Goal: Task Accomplishment & Management: Use online tool/utility

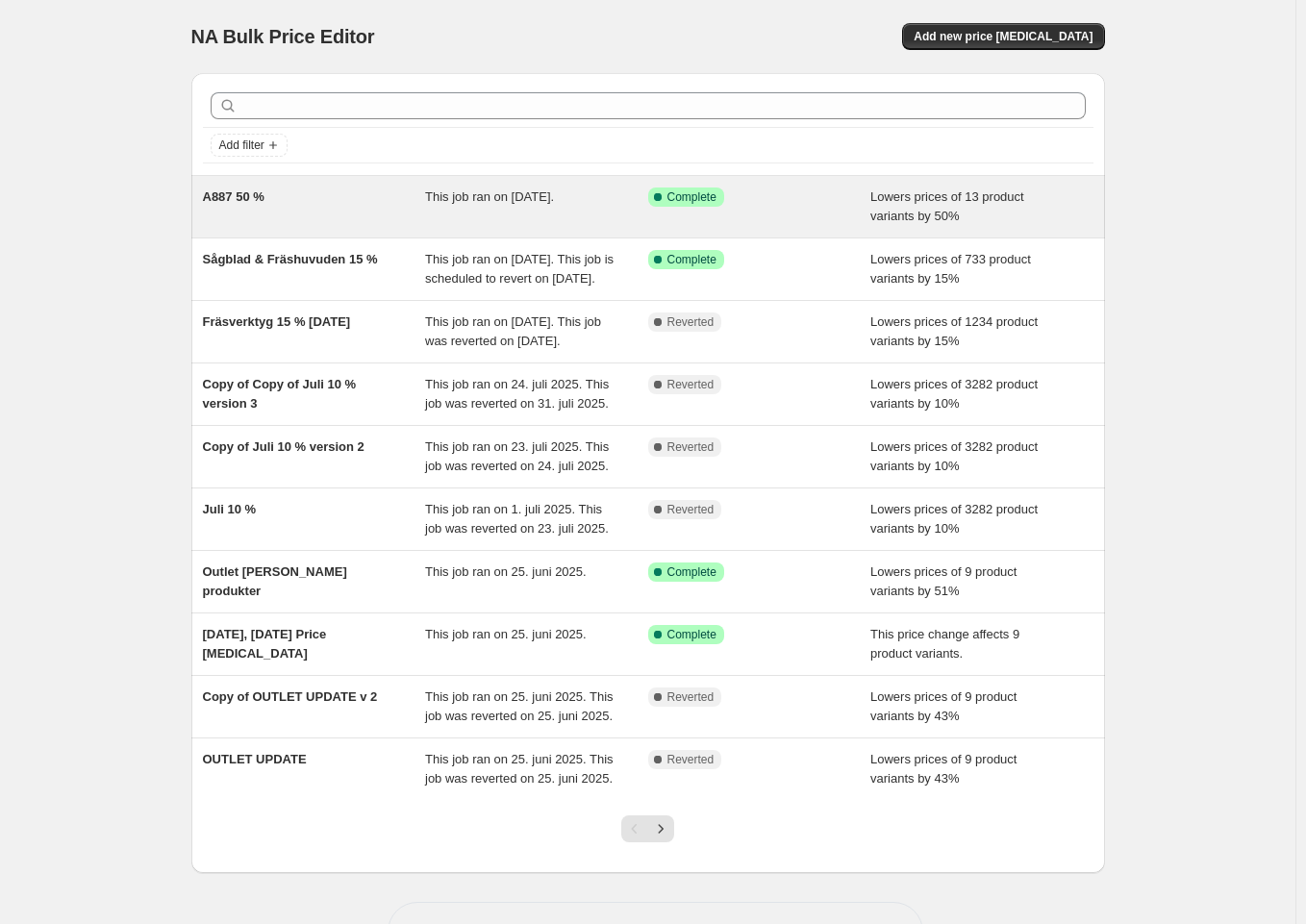
click at [340, 203] on div "A887 50 %" at bounding box center [314, 207] width 223 height 39
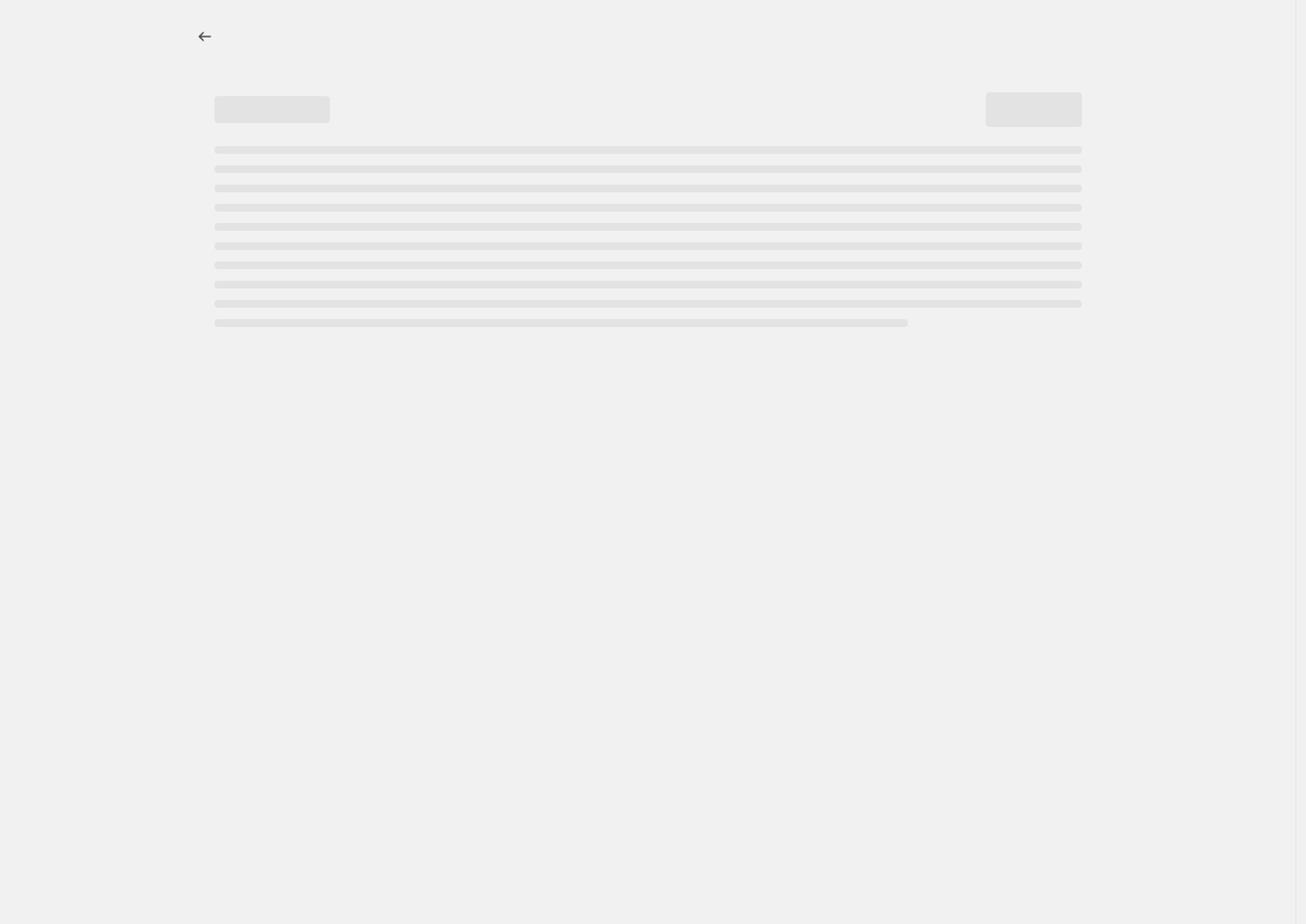
select select "percentage"
select select "collection"
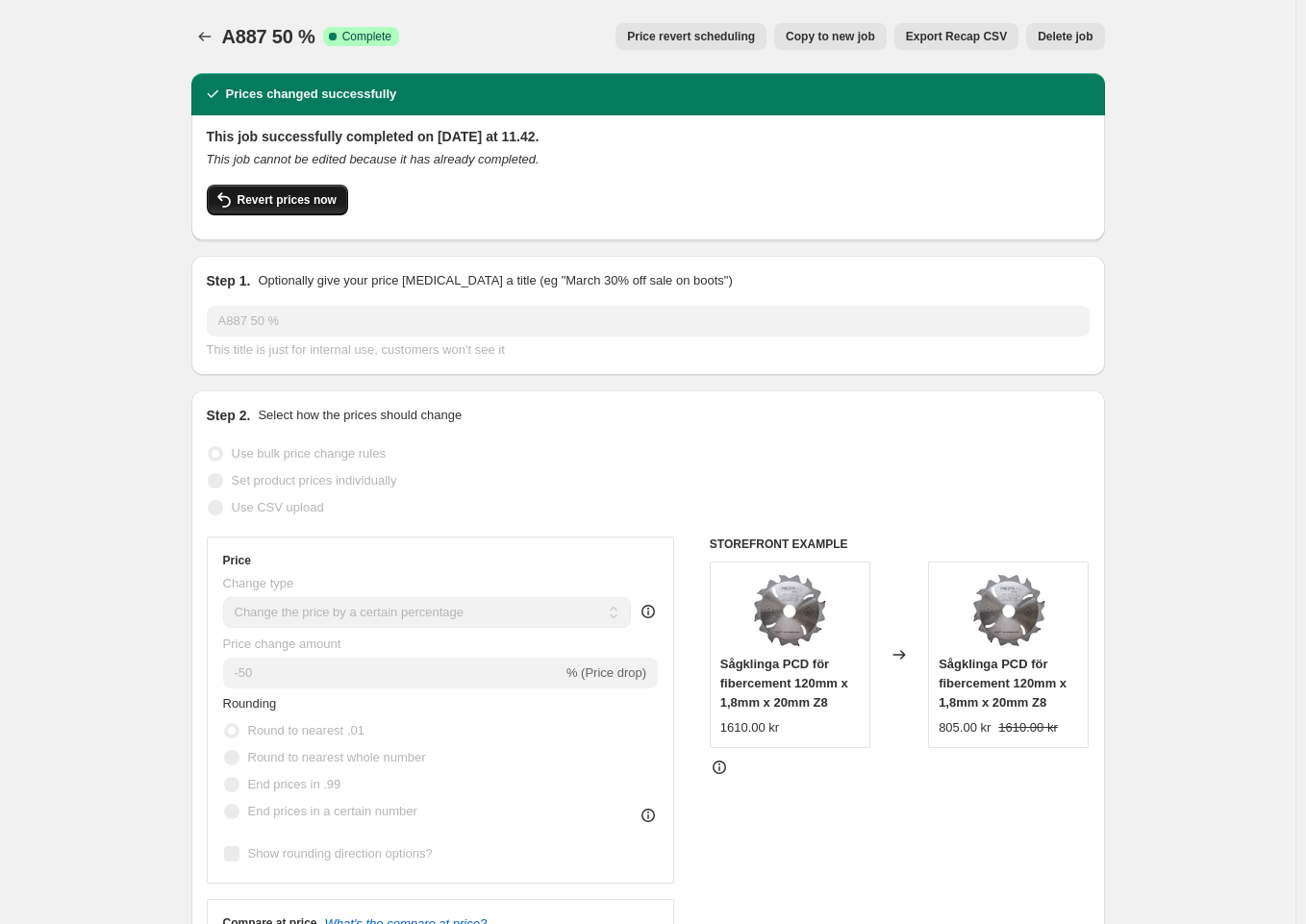
click at [281, 209] on button "Revert prices now" at bounding box center [277, 201] width 141 height 31
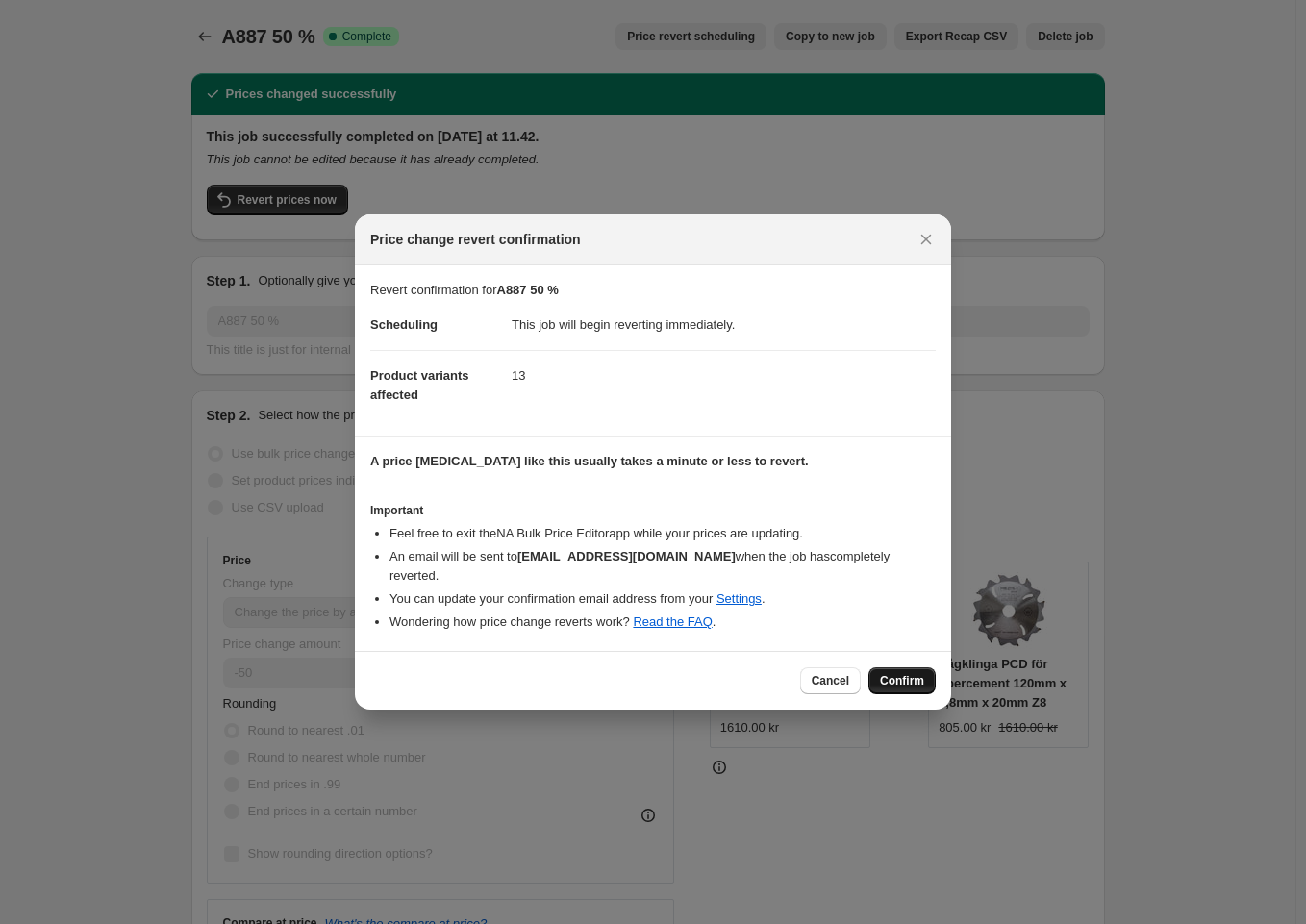
click at [907, 674] on span "Confirm" at bounding box center [902, 681] width 44 height 16
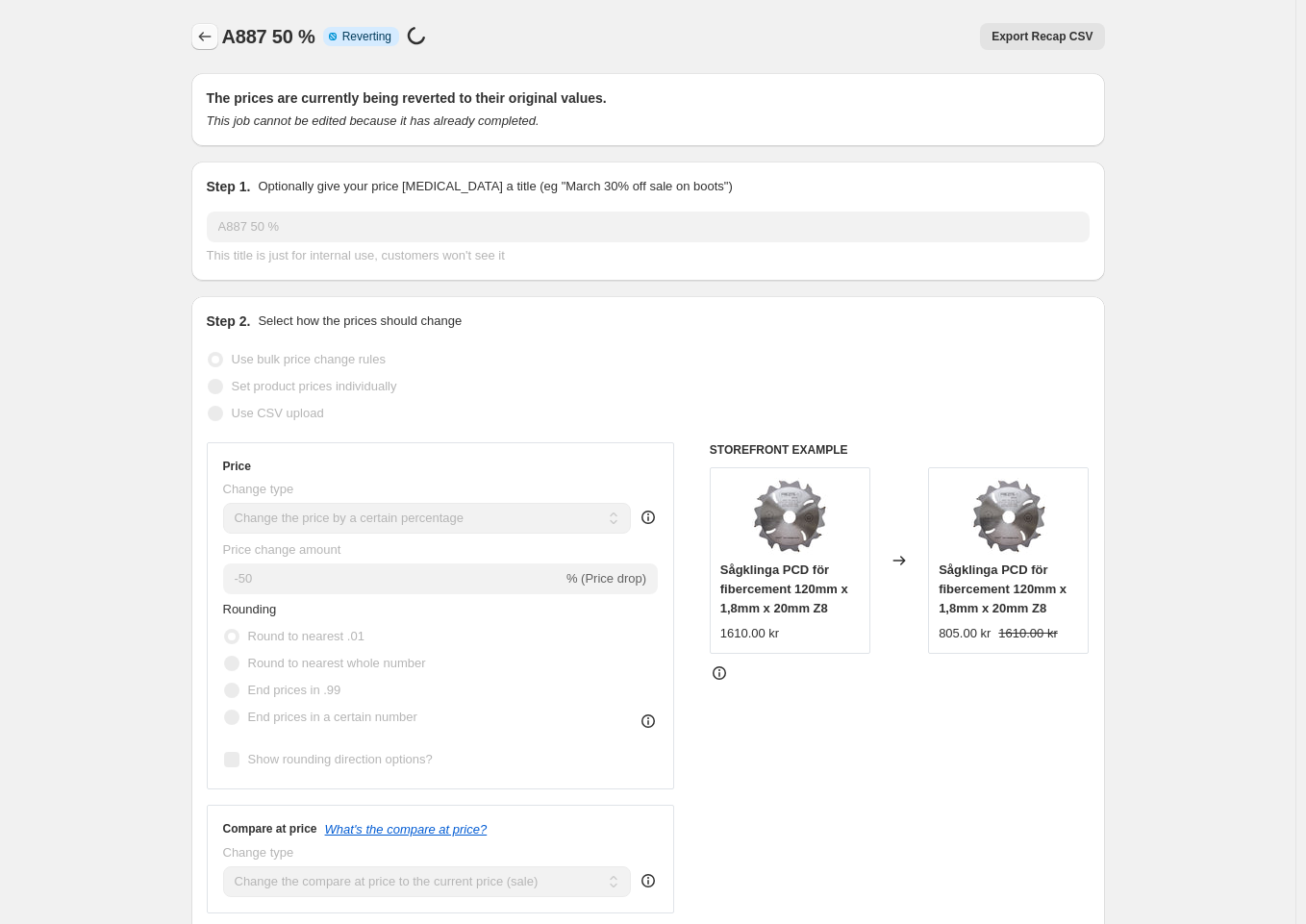
click at [217, 27] on button "Price change jobs" at bounding box center [205, 37] width 27 height 27
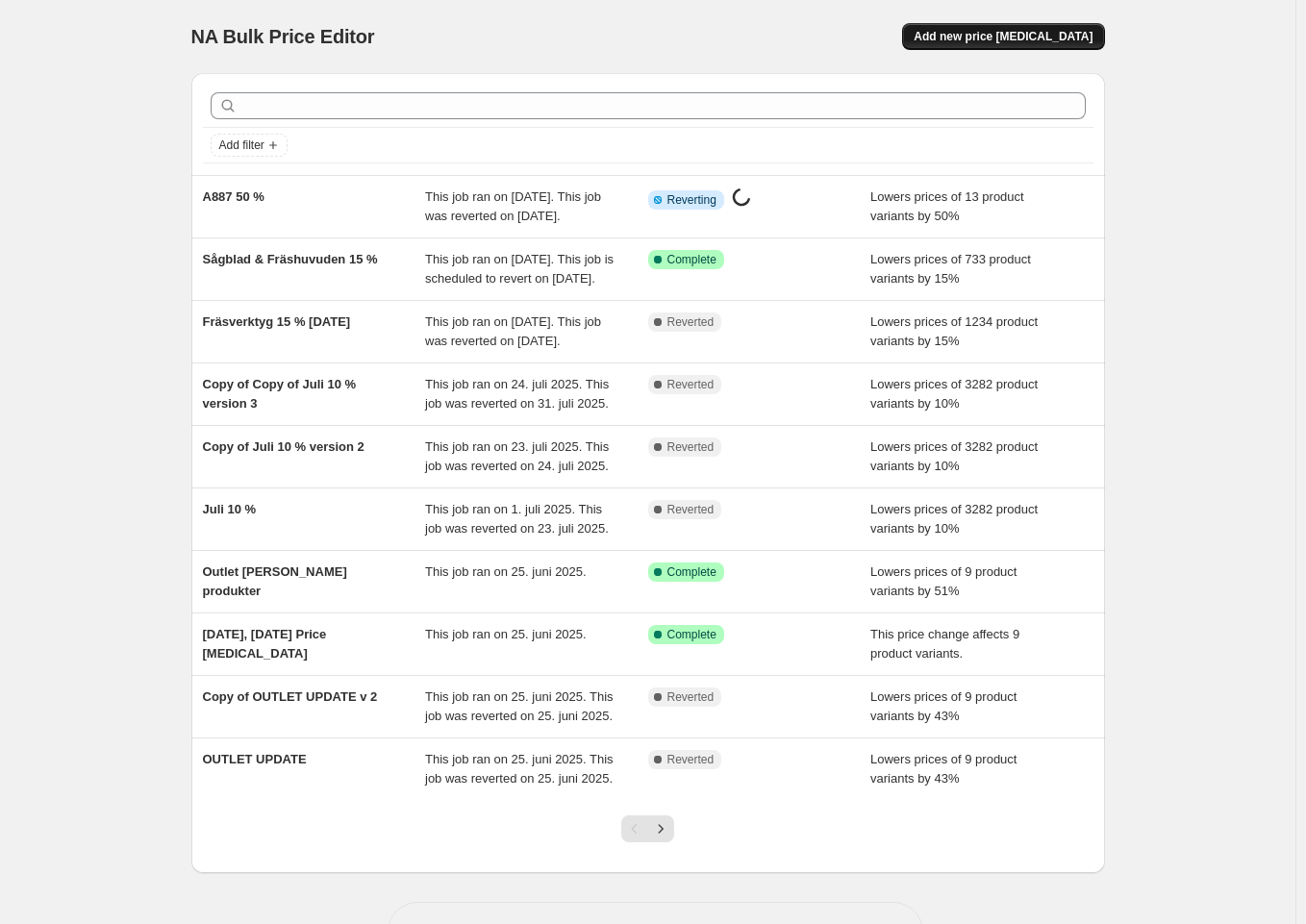
click at [970, 48] on button "Add new price [MEDICAL_DATA]" at bounding box center [1003, 37] width 202 height 27
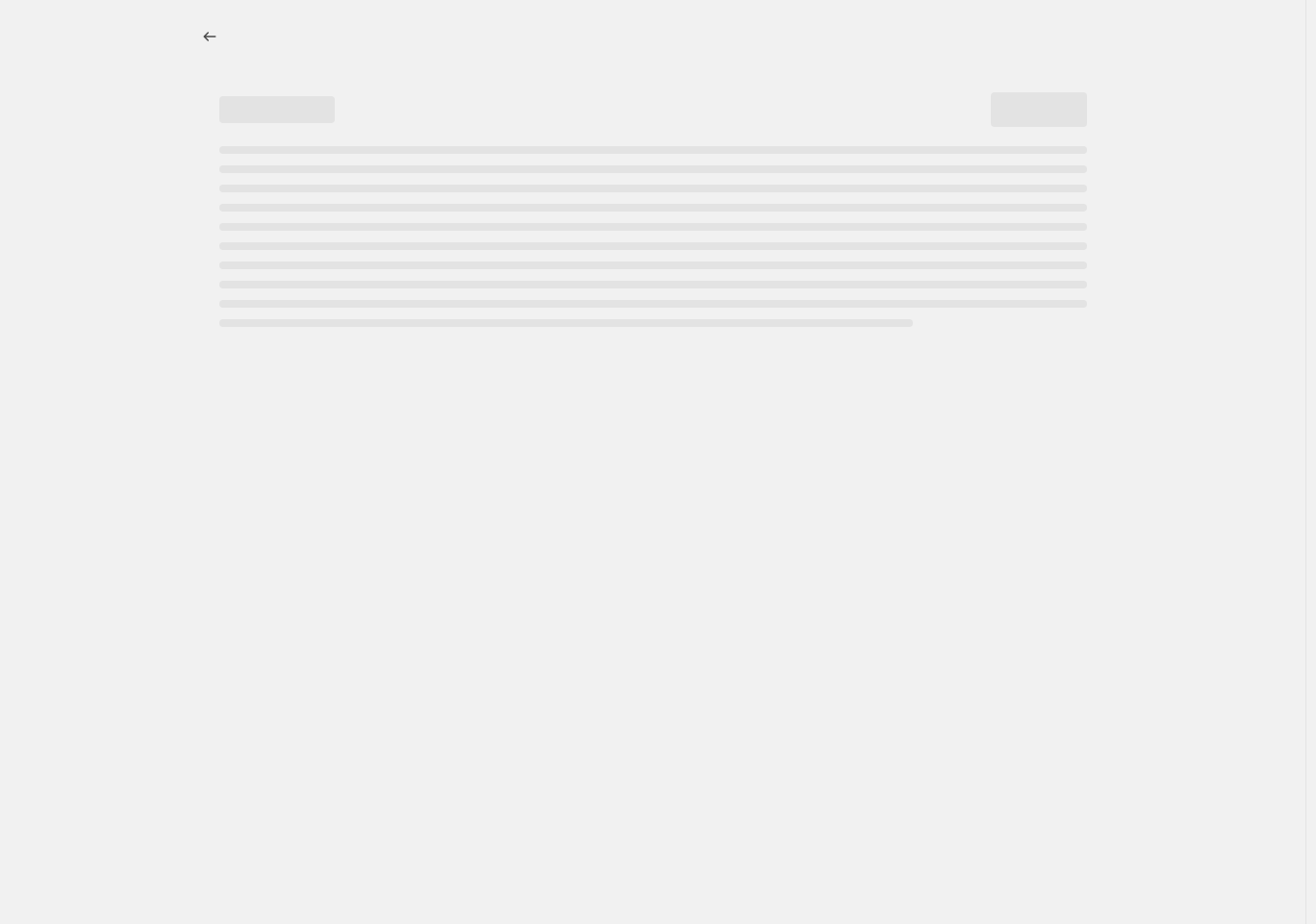
select select "percentage"
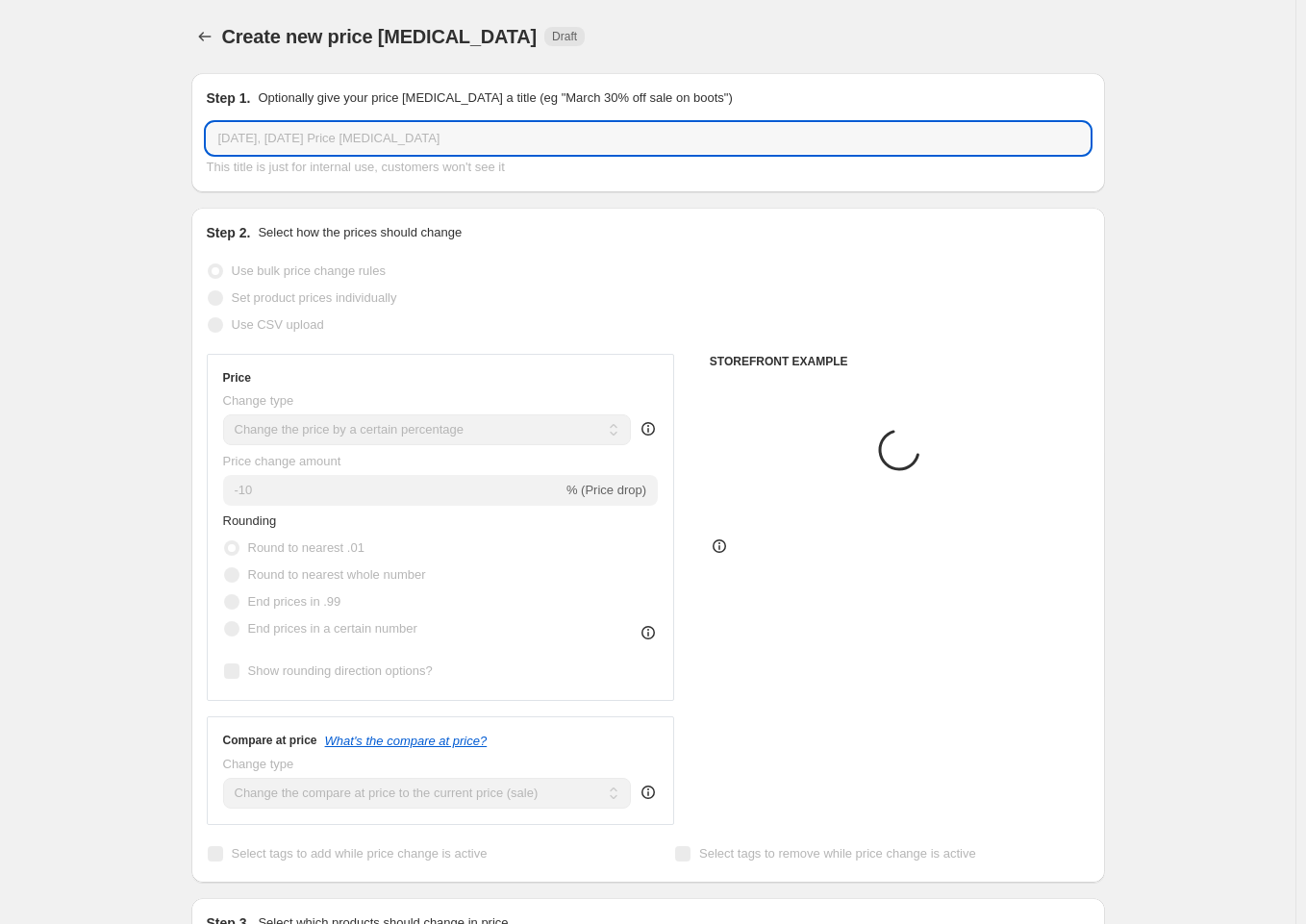
click at [420, 141] on input "[DATE], [DATE] Price [MEDICAL_DATA]" at bounding box center [648, 138] width 883 height 31
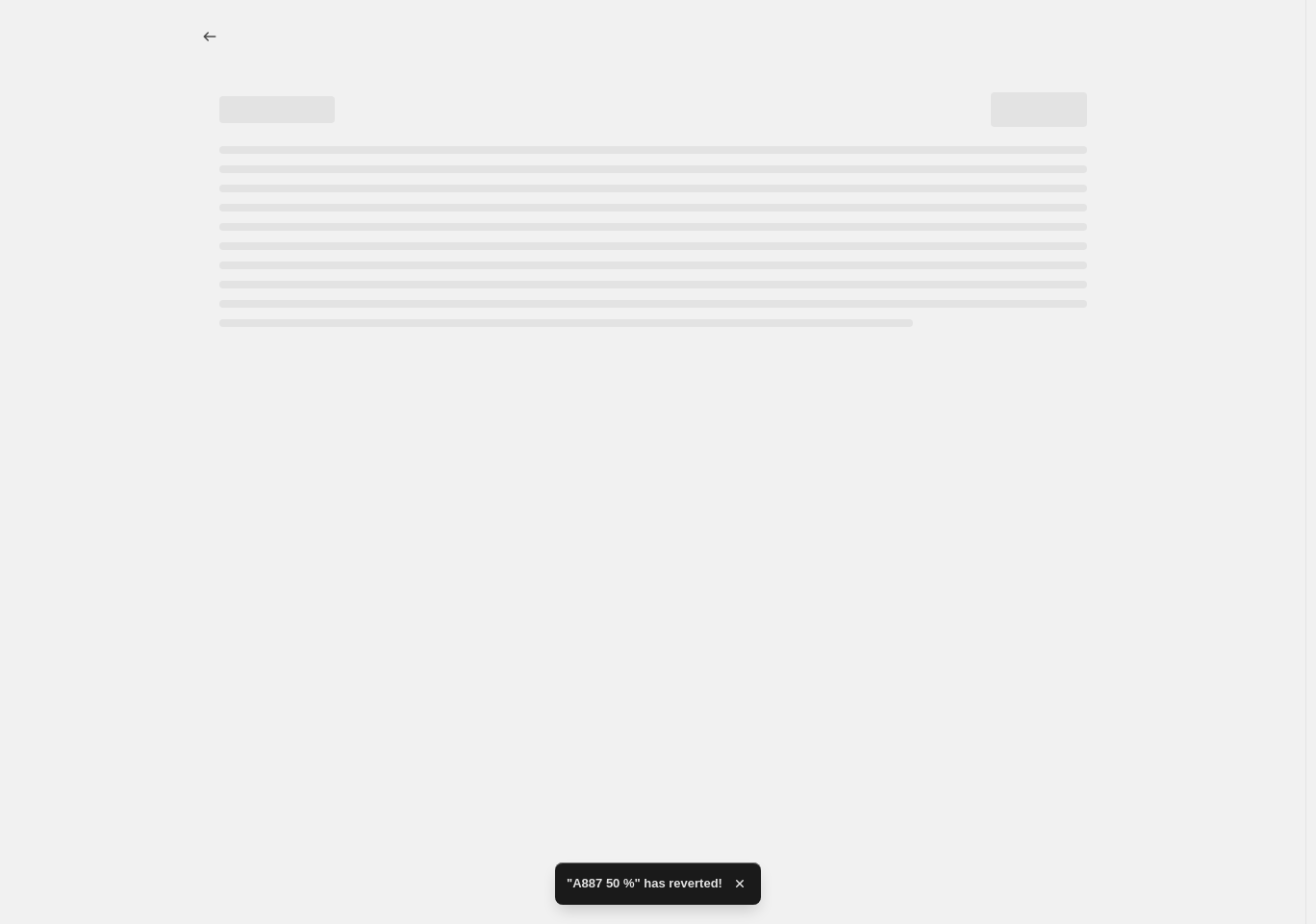
select select "percentage"
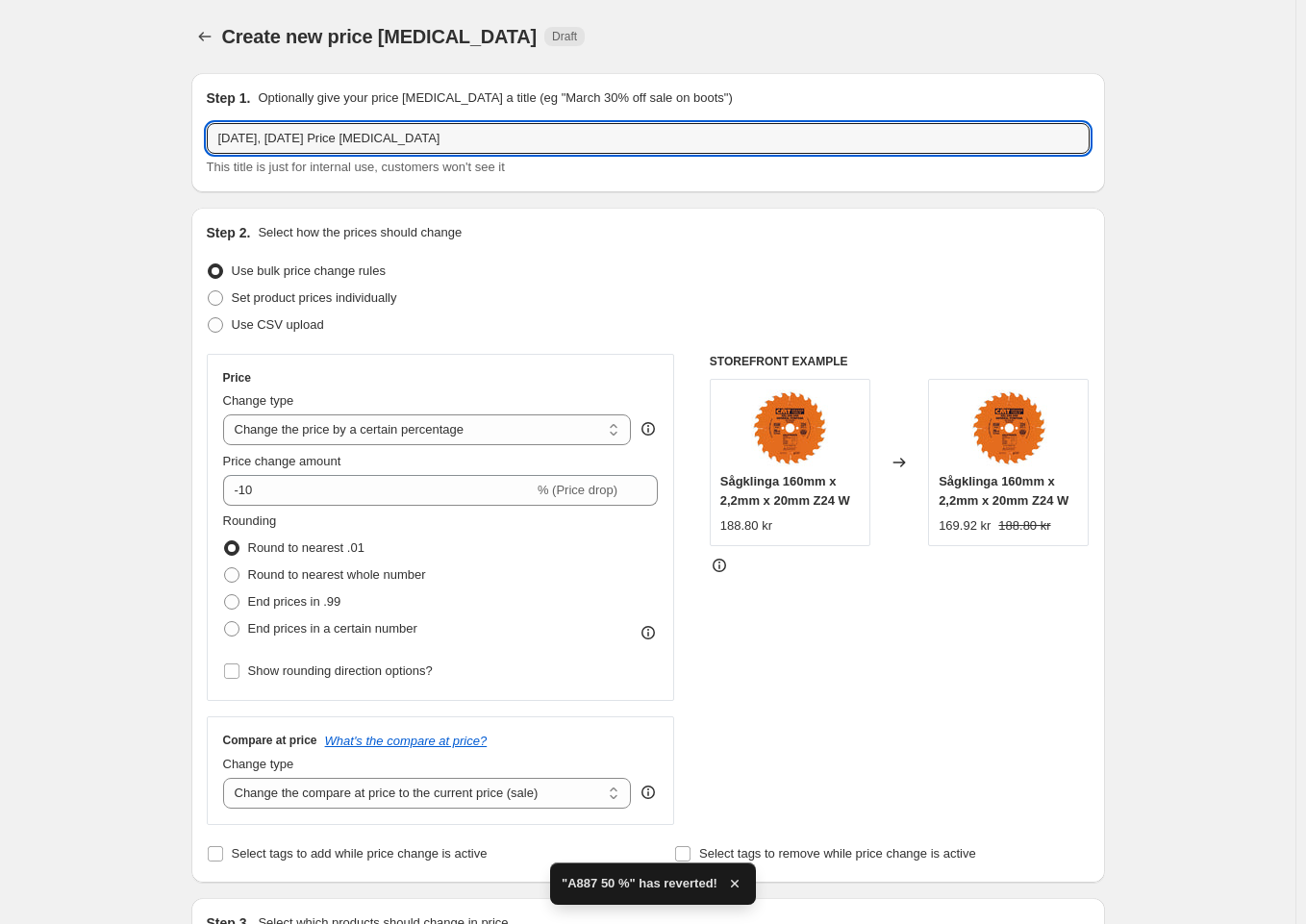
click at [420, 141] on input "[DATE], [DATE] Price [MEDICAL_DATA]" at bounding box center [648, 138] width 883 height 31
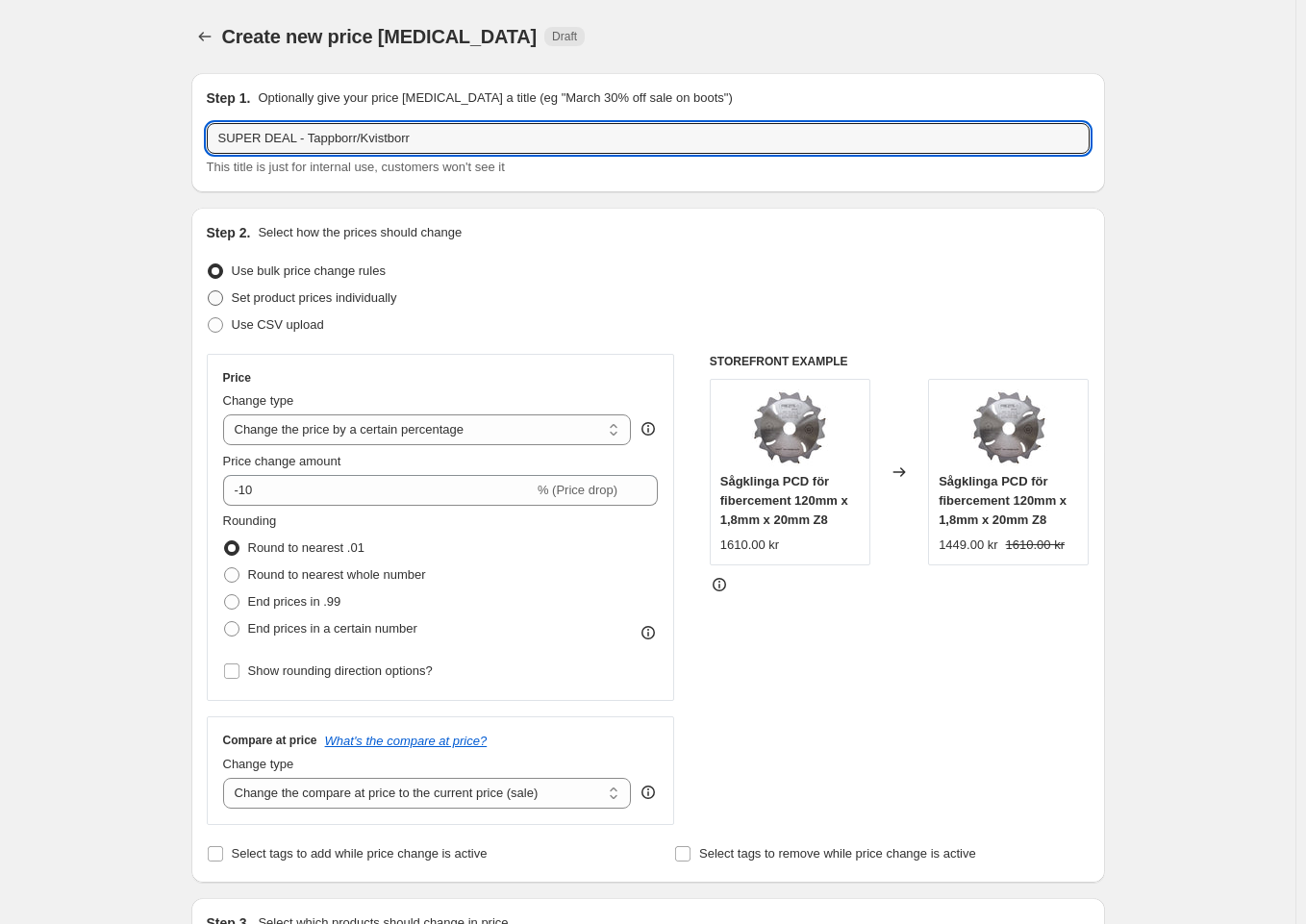
type input "SUPER DEAL - Tappborr/Kvistborr"
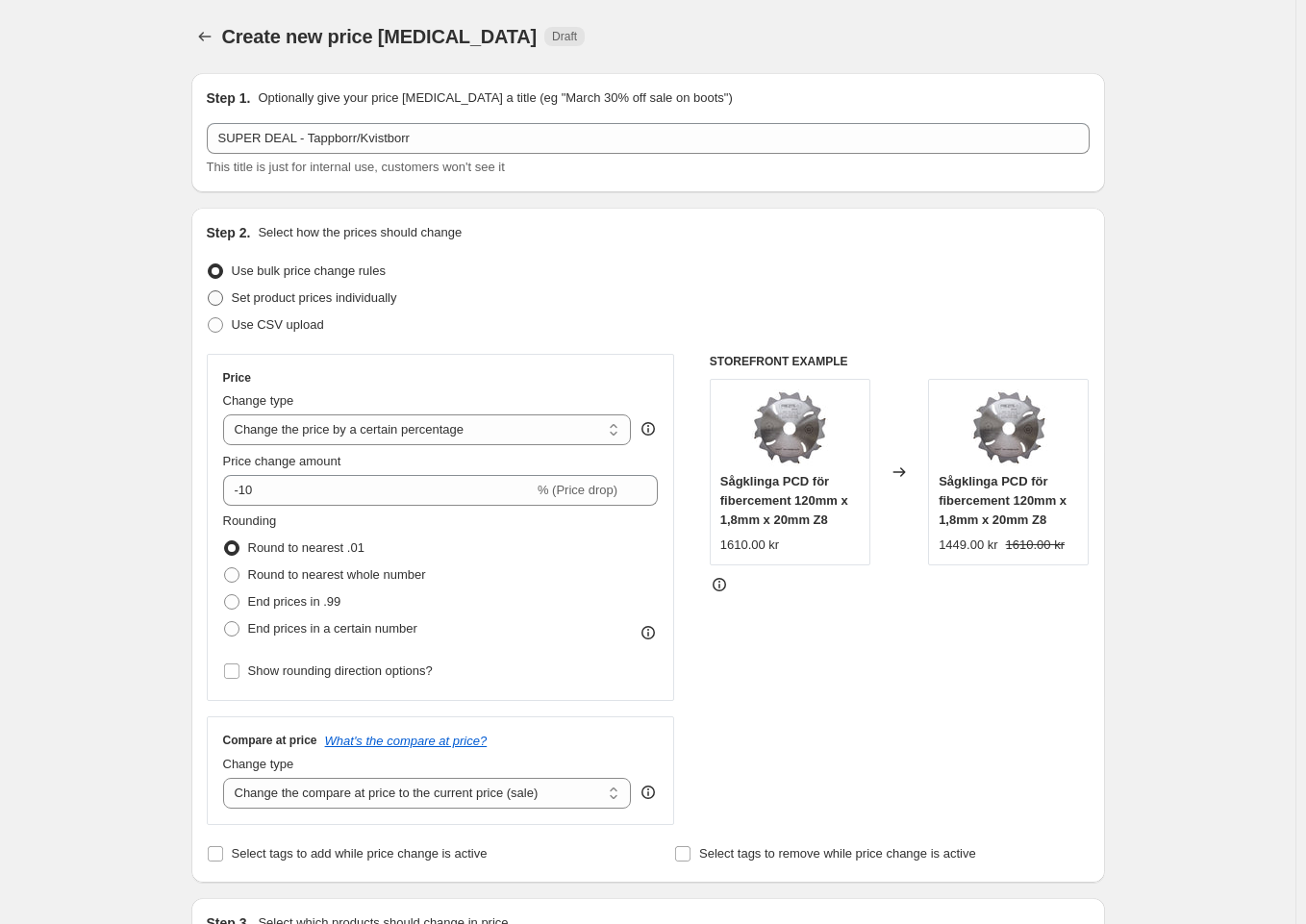
click at [320, 290] on span "Set product prices individually" at bounding box center [315, 297] width 166 height 15
click at [208, 290] on input "Set product prices individually" at bounding box center [207, 290] width 1 height 1
radio input "true"
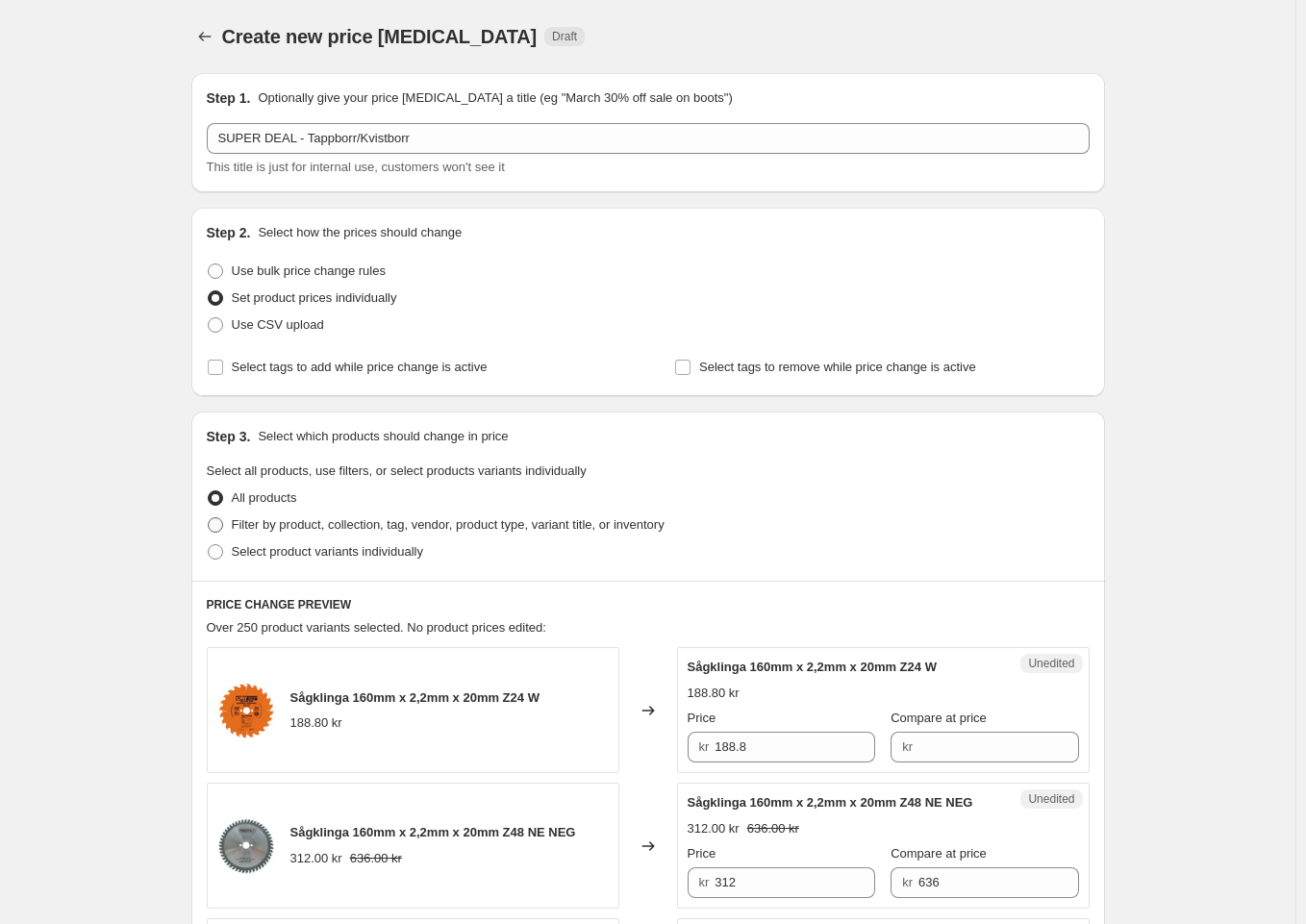
click at [354, 536] on label "Filter by product, collection, tag, vendor, product type, variant title, or inv…" at bounding box center [435, 526] width 458 height 27
click at [208, 518] on input "Filter by product, collection, tag, vendor, product type, variant title, or inv…" at bounding box center [207, 517] width 1 height 1
radio input "true"
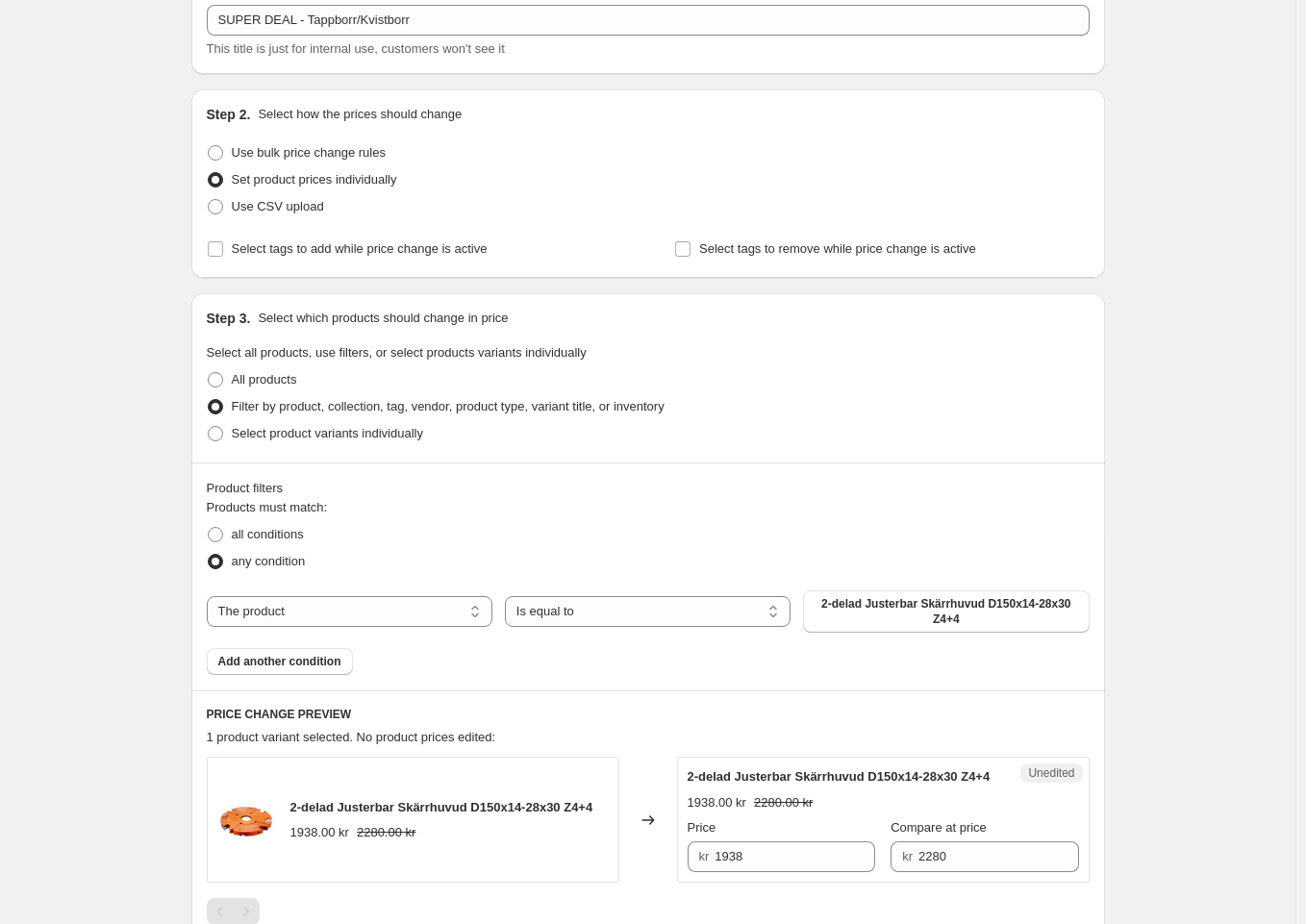
scroll to position [120, 0]
click at [284, 389] on label "All products" at bounding box center [251, 378] width 91 height 27
click at [208, 371] on input "All products" at bounding box center [207, 370] width 1 height 1
radio input "true"
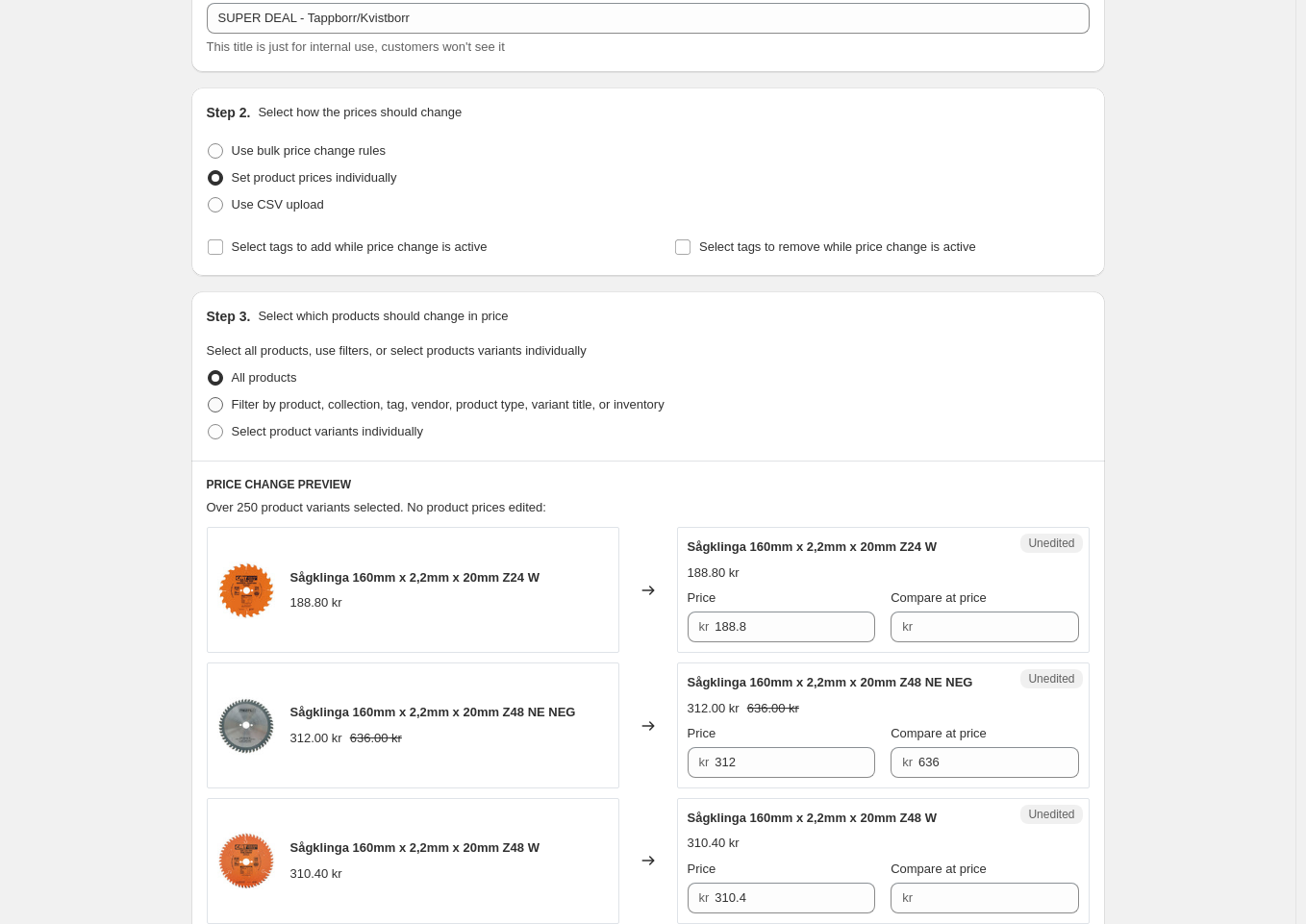
click at [318, 405] on span "Filter by product, collection, tag, vendor, product type, variant title, or inv…" at bounding box center [448, 404] width 433 height 15
click at [208, 398] on input "Filter by product, collection, tag, vendor, product type, variant title, or inv…" at bounding box center [207, 397] width 1 height 1
radio input "true"
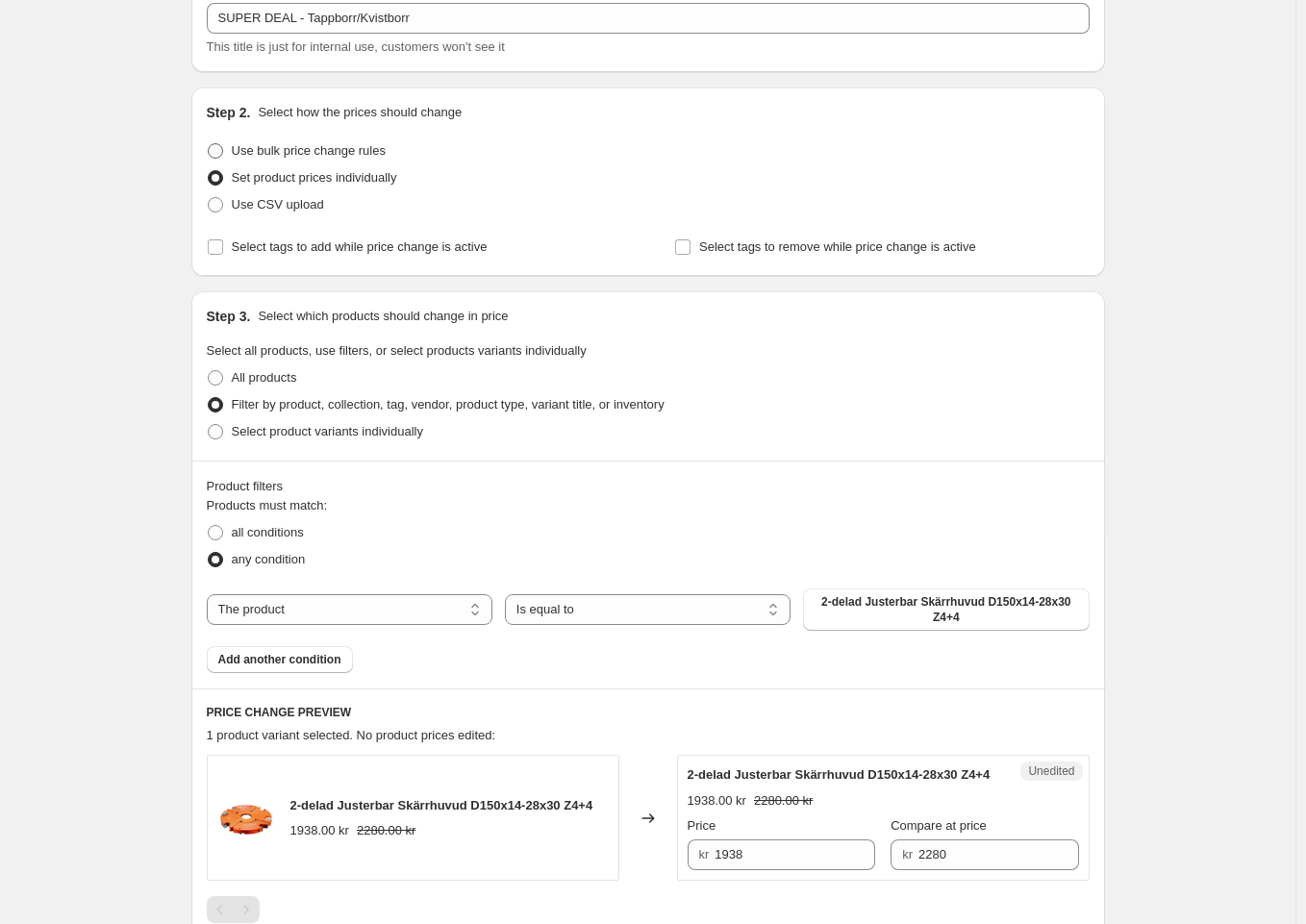
click at [295, 138] on label "Use bulk price change rules" at bounding box center [296, 151] width 179 height 27
click at [208, 143] on input "Use bulk price change rules" at bounding box center [207, 143] width 1 height 1
radio input "true"
select select "percentage"
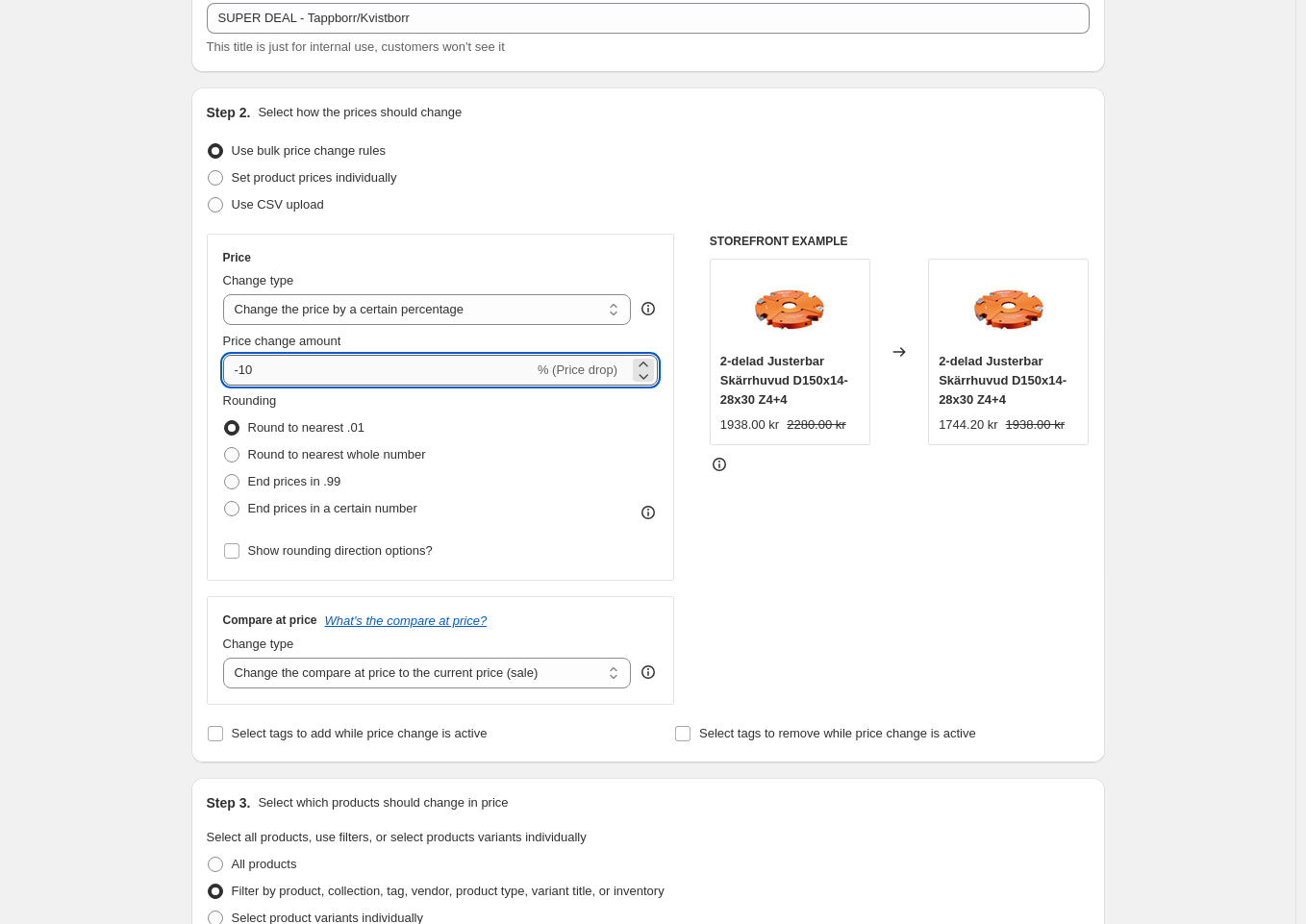
click at [408, 369] on input "-10" at bounding box center [378, 370] width 311 height 31
type input "-1"
type input "-40"
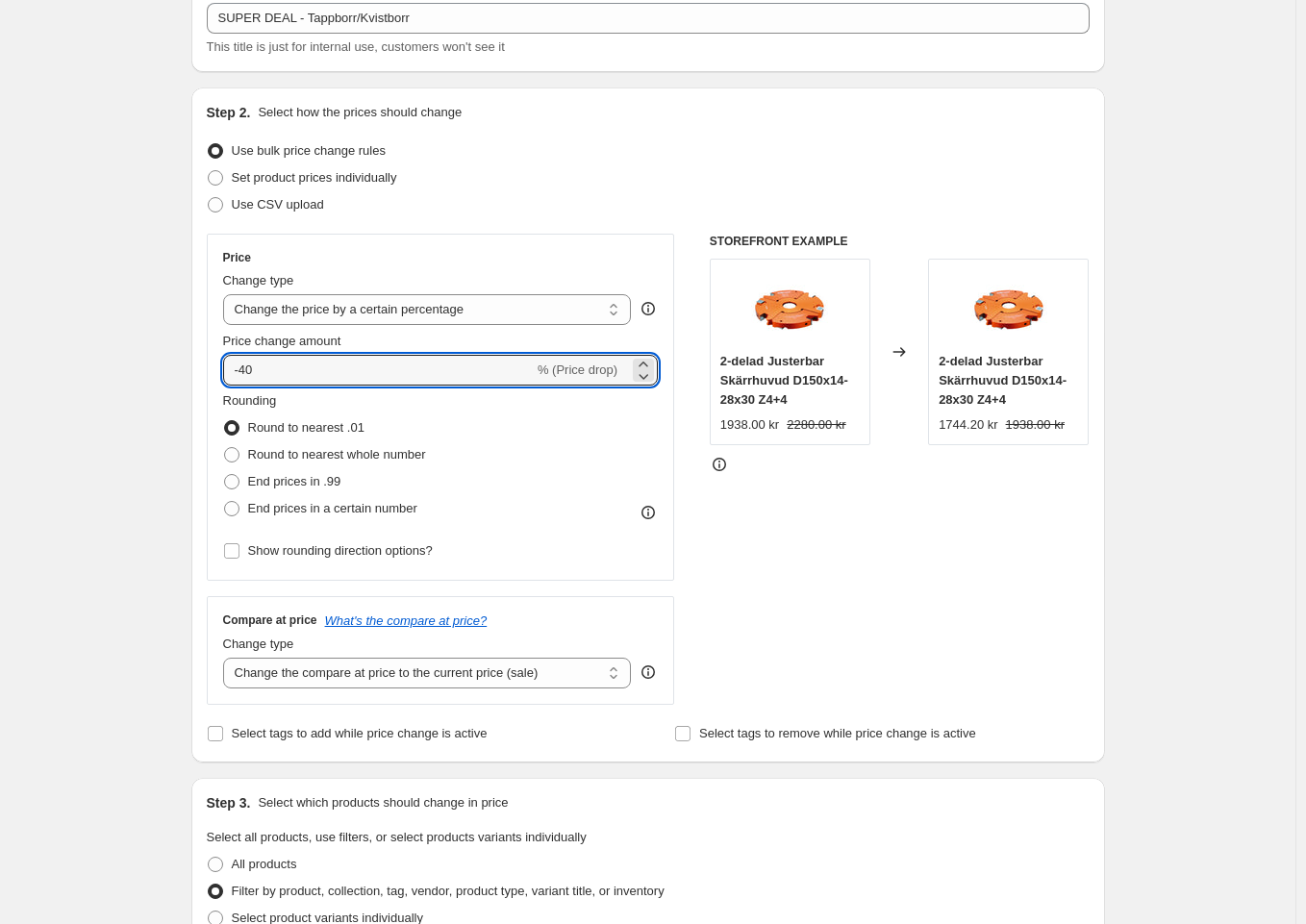
click at [450, 434] on div "Rounding Round to nearest .01 Round to nearest whole number End prices in .99 E…" at bounding box center [440, 457] width 435 height 130
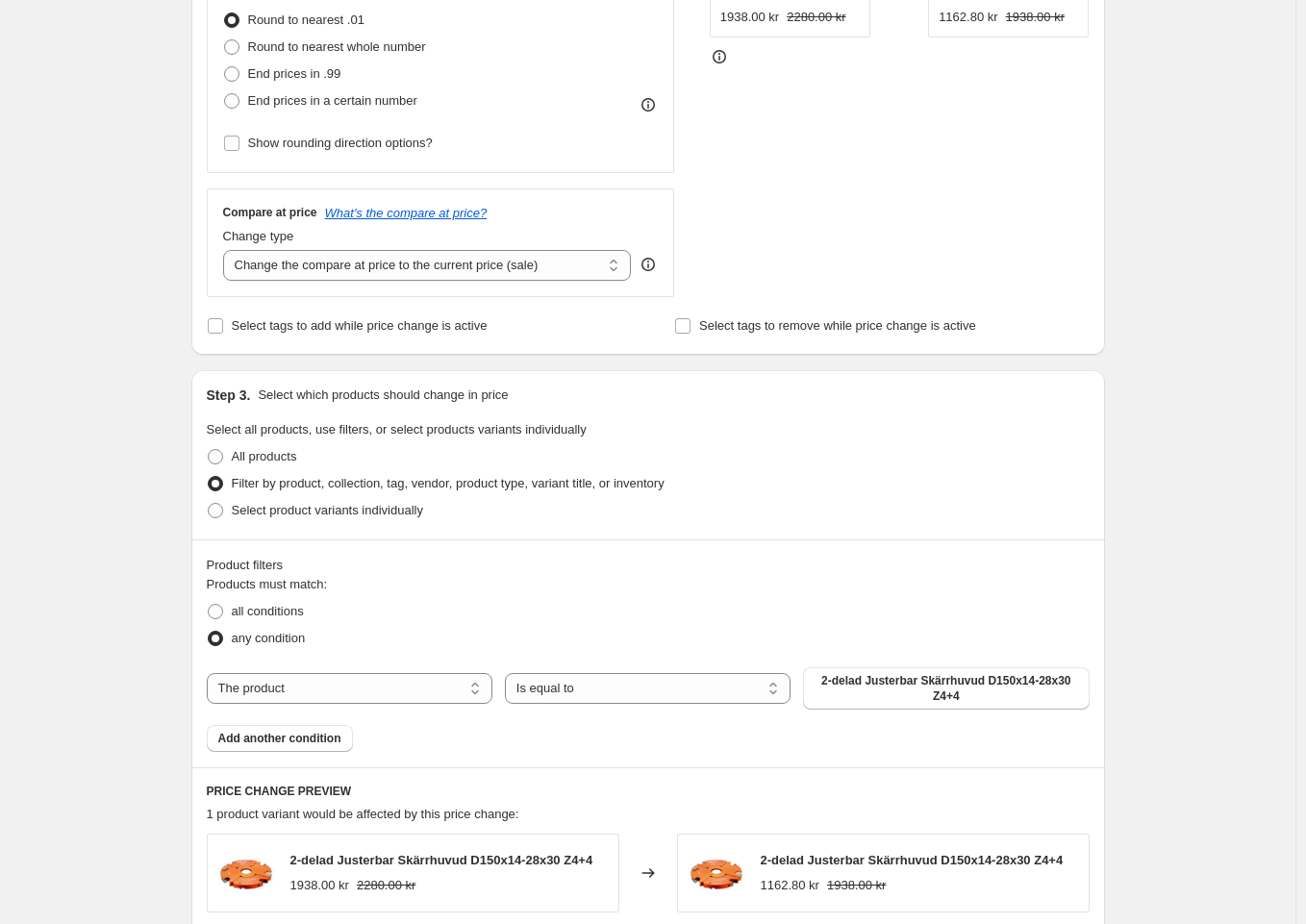
scroll to position [529, 0]
click at [433, 684] on select "The product The product's collection The product's tag The product's vendor The…" at bounding box center [349, 687] width 285 height 31
click at [610, 692] on select "Is equal to Is not equal to" at bounding box center [648, 687] width 285 height 31
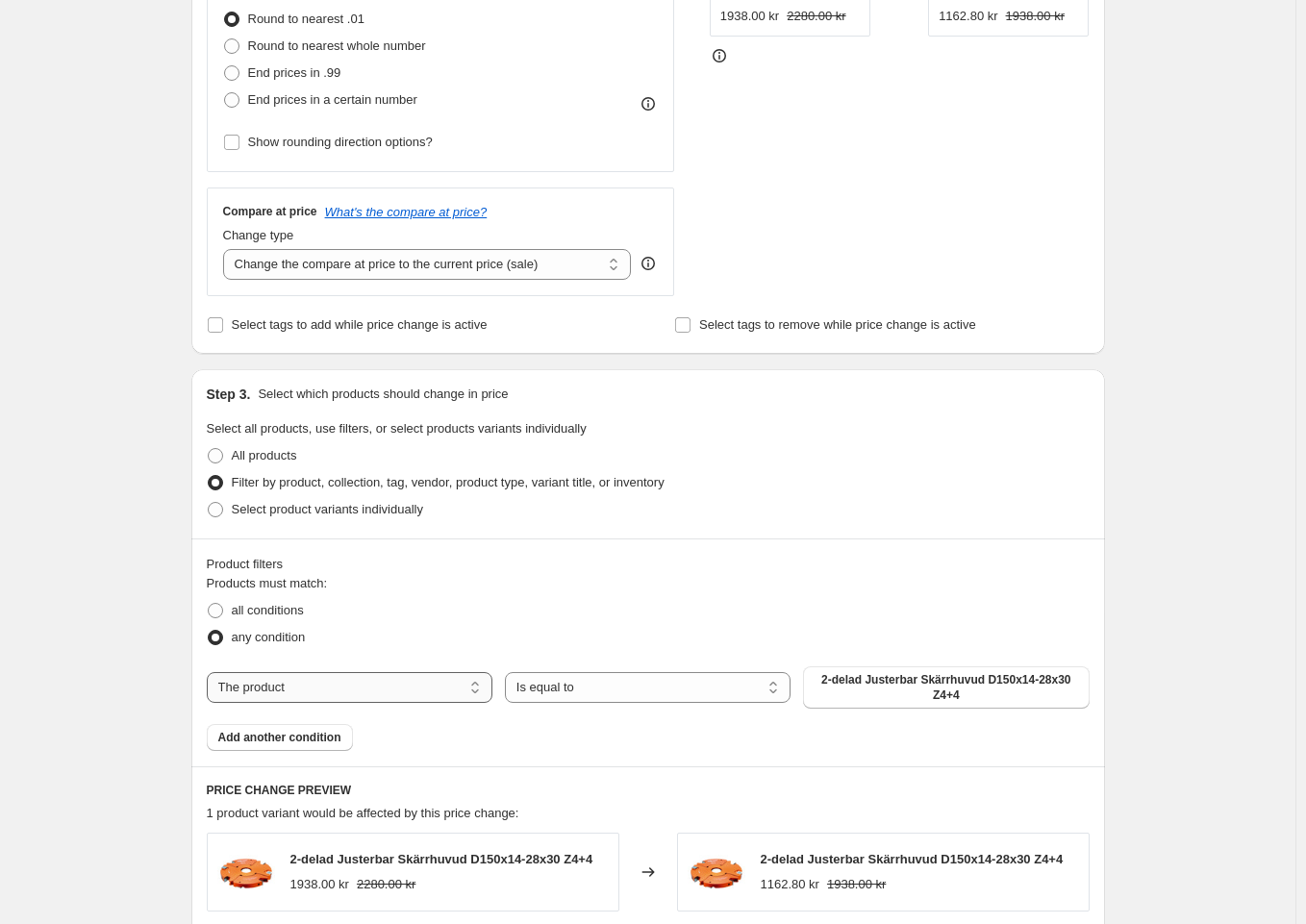
click at [428, 694] on select "The product The product's collection The product's tag The product's vendor The…" at bounding box center [349, 687] width 285 height 31
select select "collection"
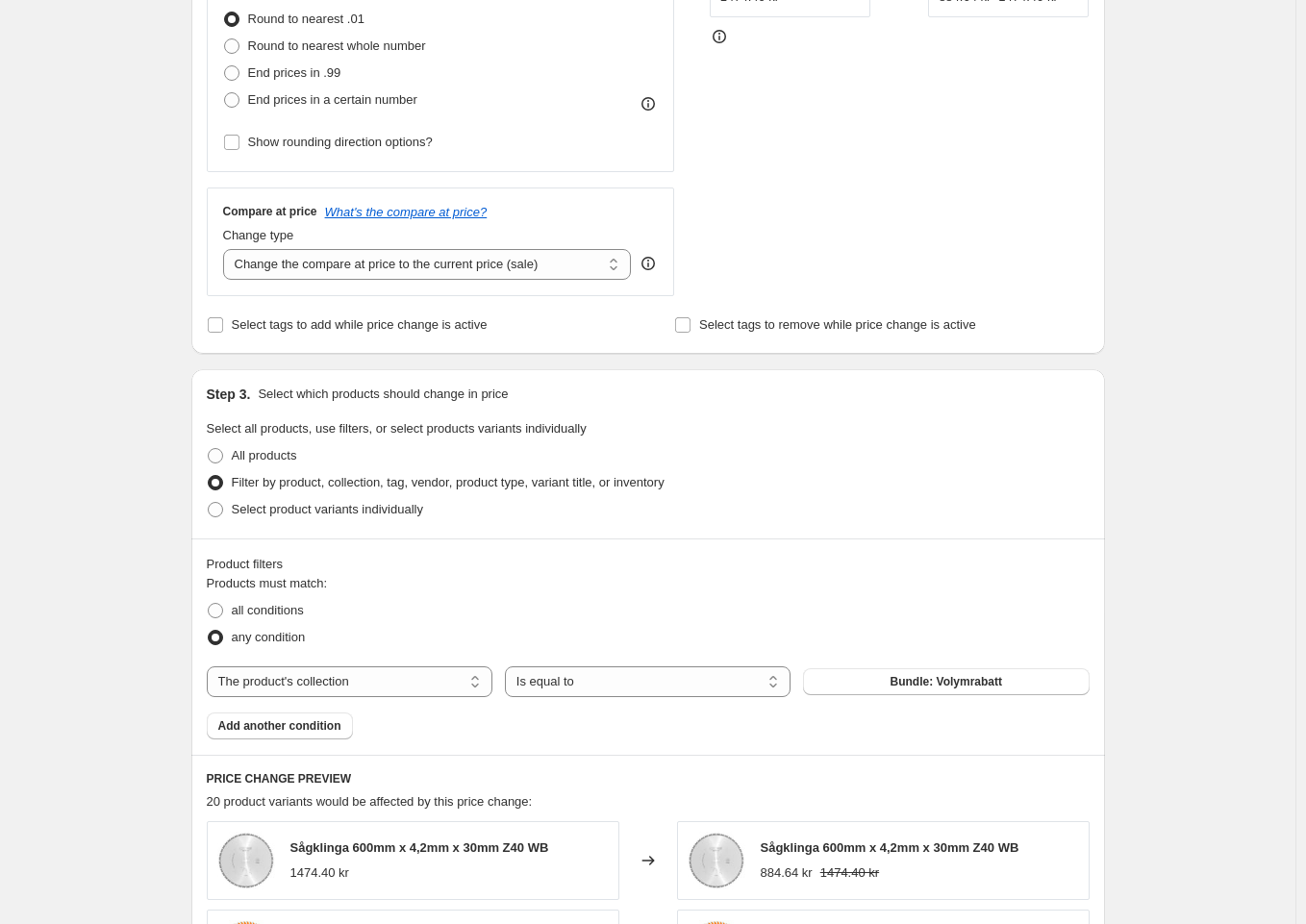
click at [981, 678] on span "Bundle: Volymrabatt" at bounding box center [947, 682] width 112 height 16
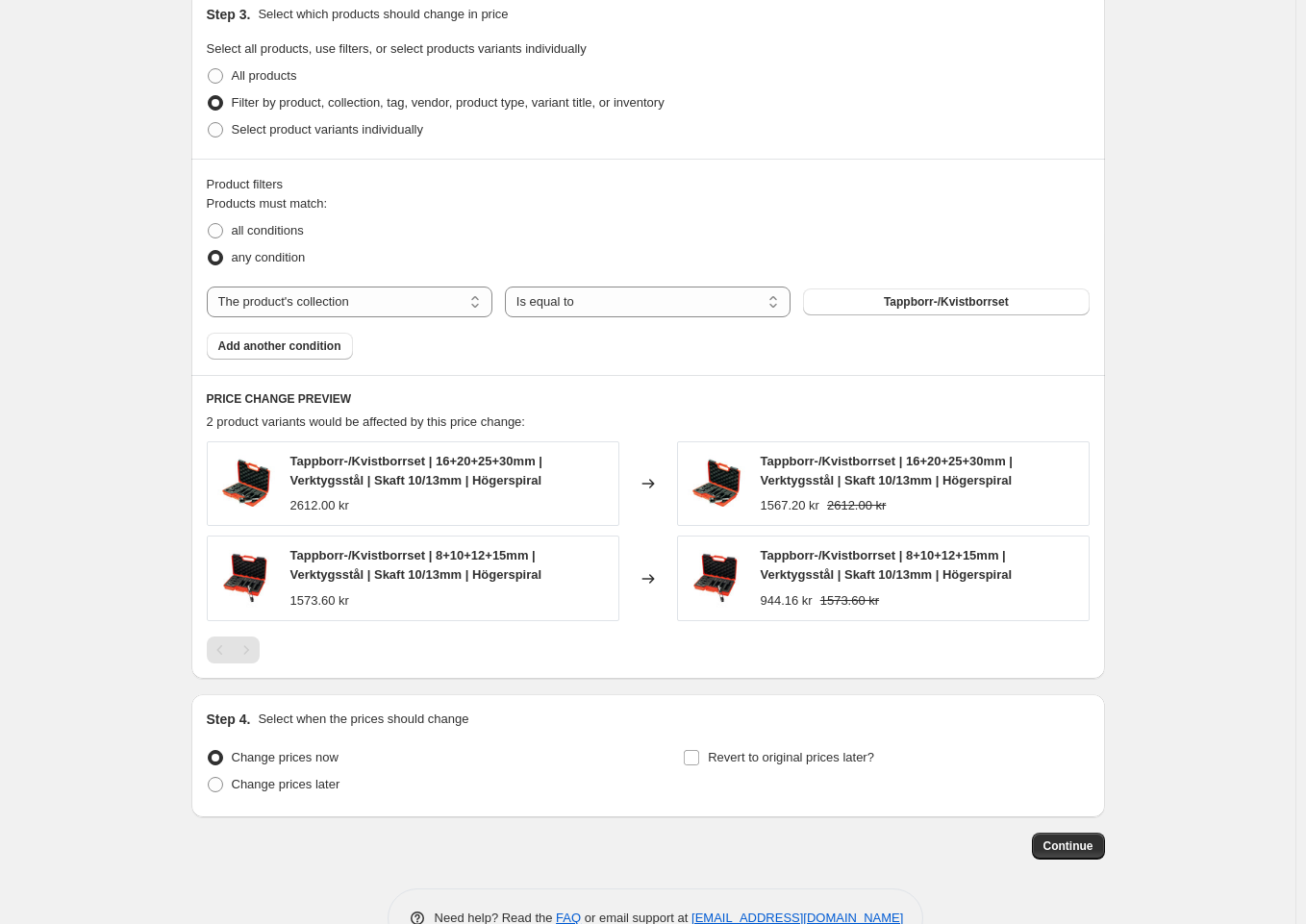
scroll to position [909, 0]
click at [723, 752] on span "Revert to original prices later?" at bounding box center [791, 756] width 167 height 15
click at [699, 752] on input "Revert to original prices later?" at bounding box center [691, 757] width 16 height 16
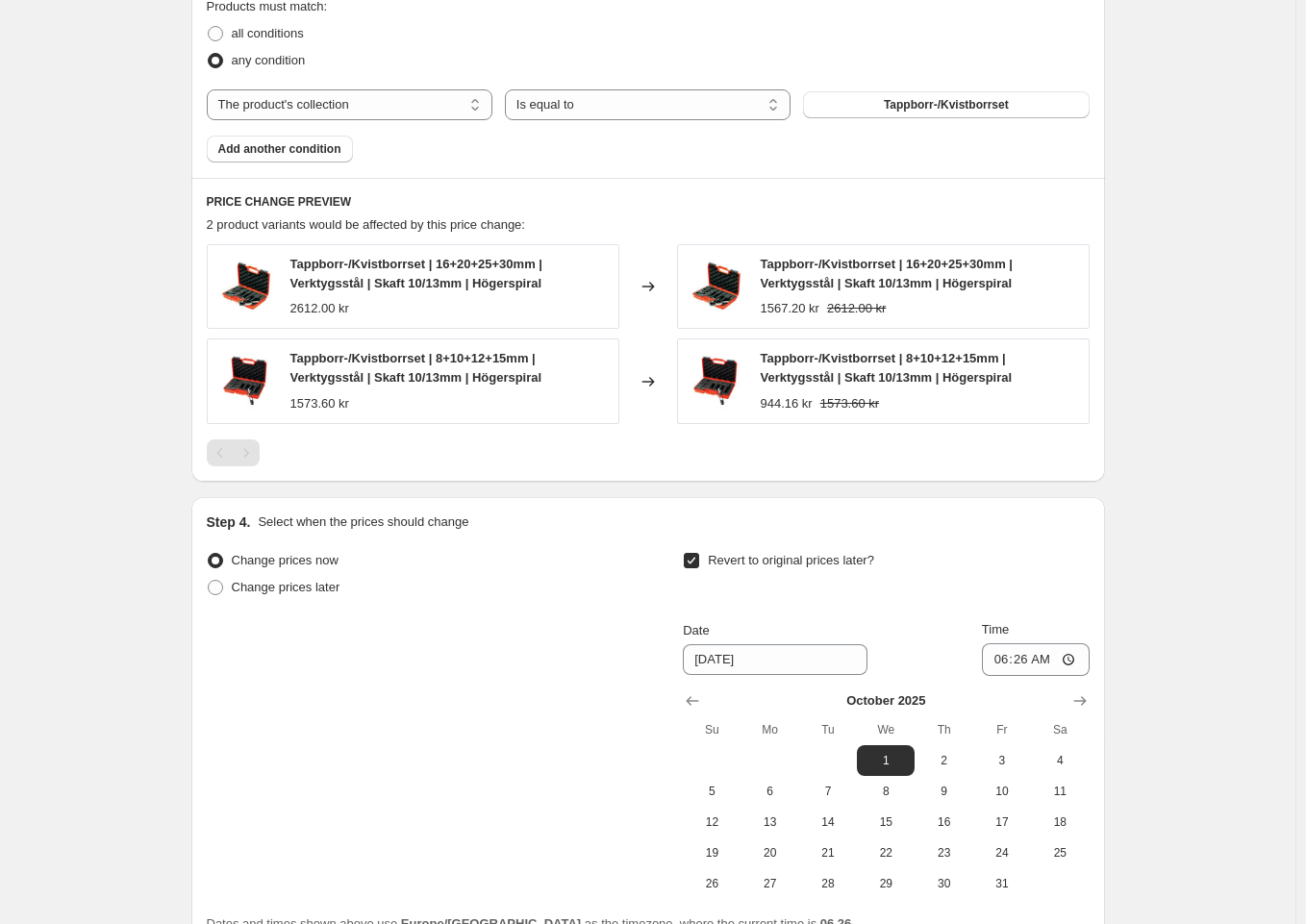
scroll to position [1107, 0]
click at [700, 705] on icon "Show previous month, September 2025" at bounding box center [692, 700] width 19 height 19
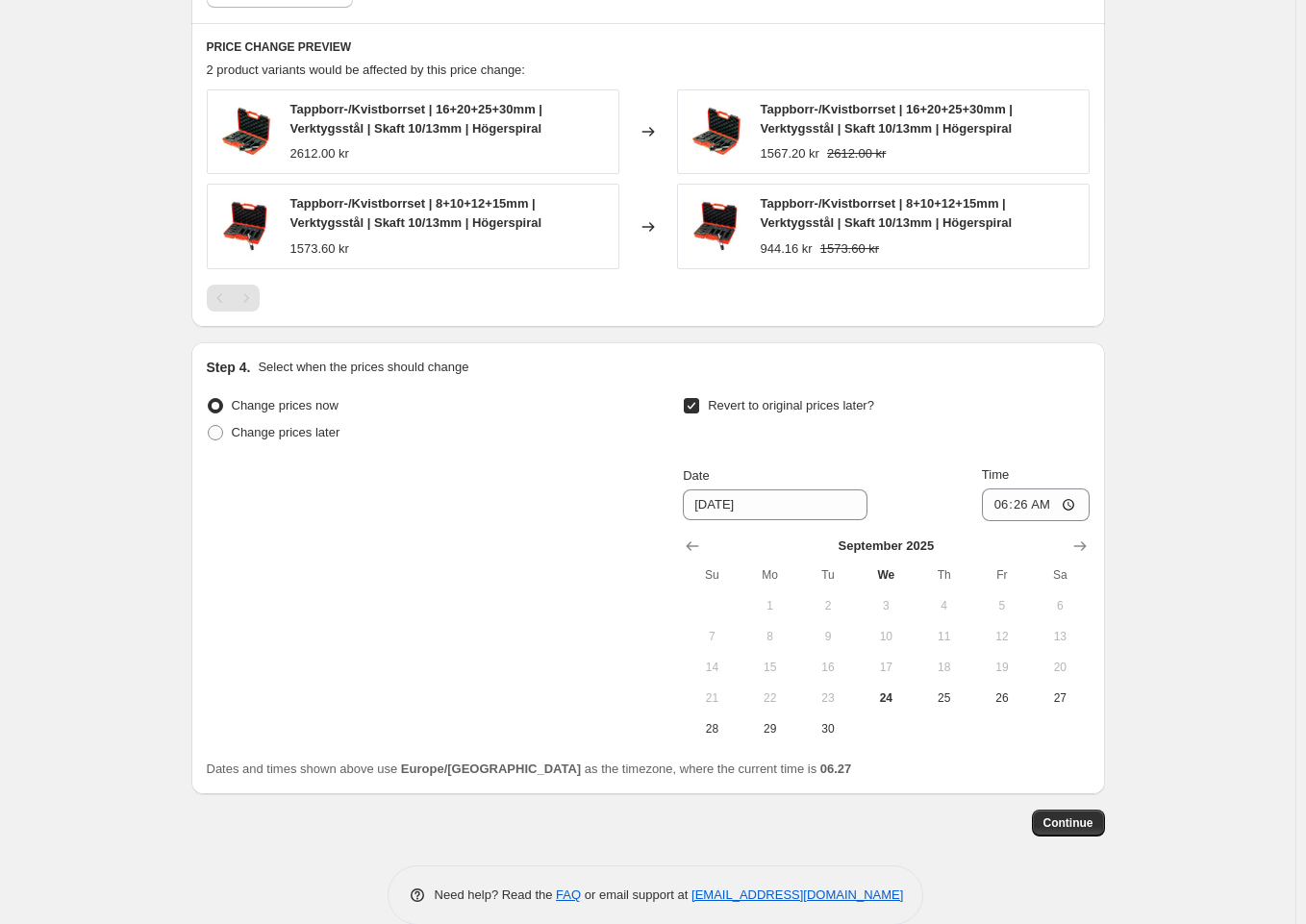
scroll to position [1292, 0]
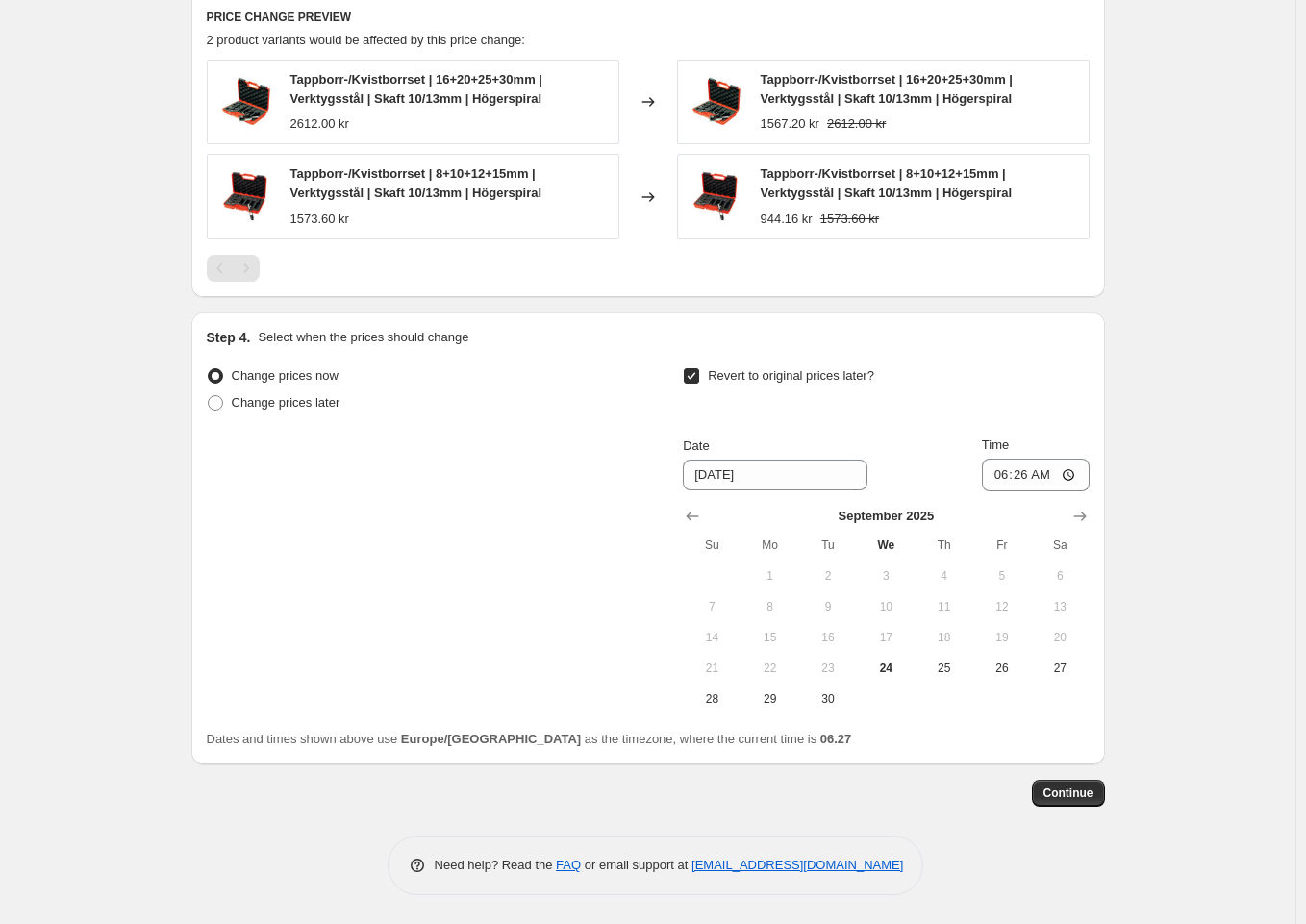
click at [697, 389] on div "Revert to original prices later?" at bounding box center [885, 390] width 406 height 57
click at [696, 380] on input "Revert to original prices later?" at bounding box center [691, 376] width 16 height 16
checkbox input "false"
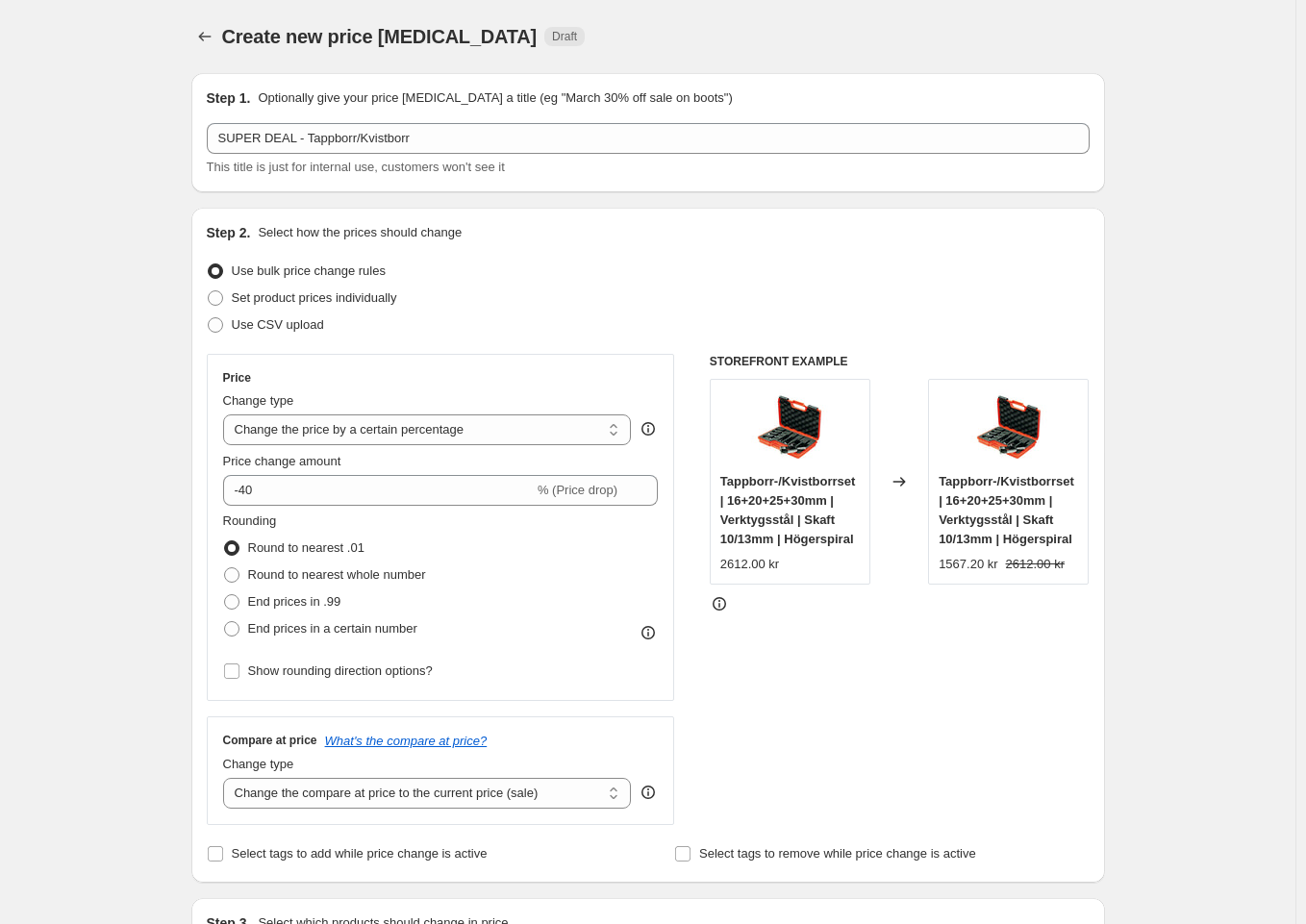
scroll to position [963, 0]
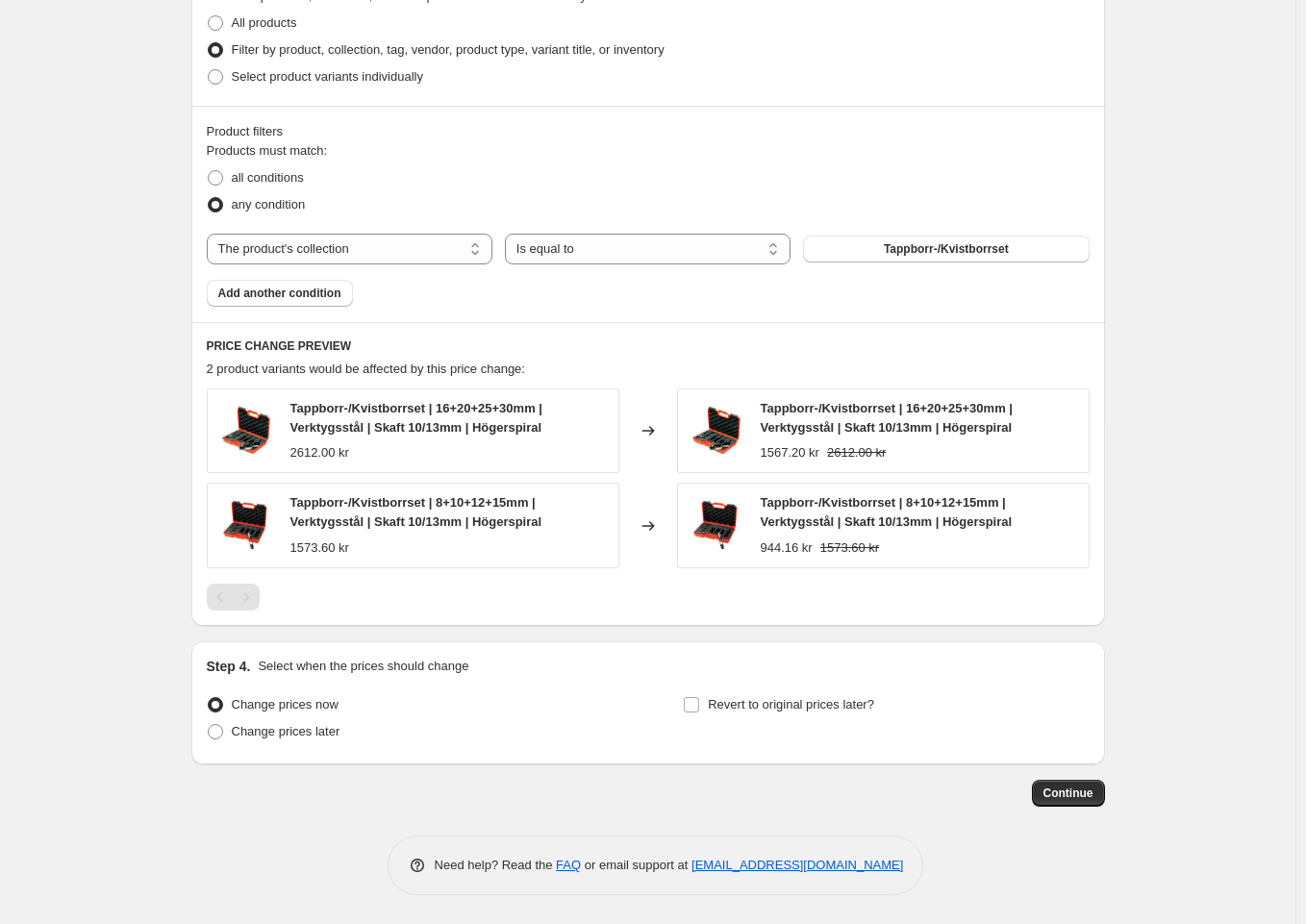
click at [1082, 796] on span "Continue" at bounding box center [1068, 794] width 50 height 16
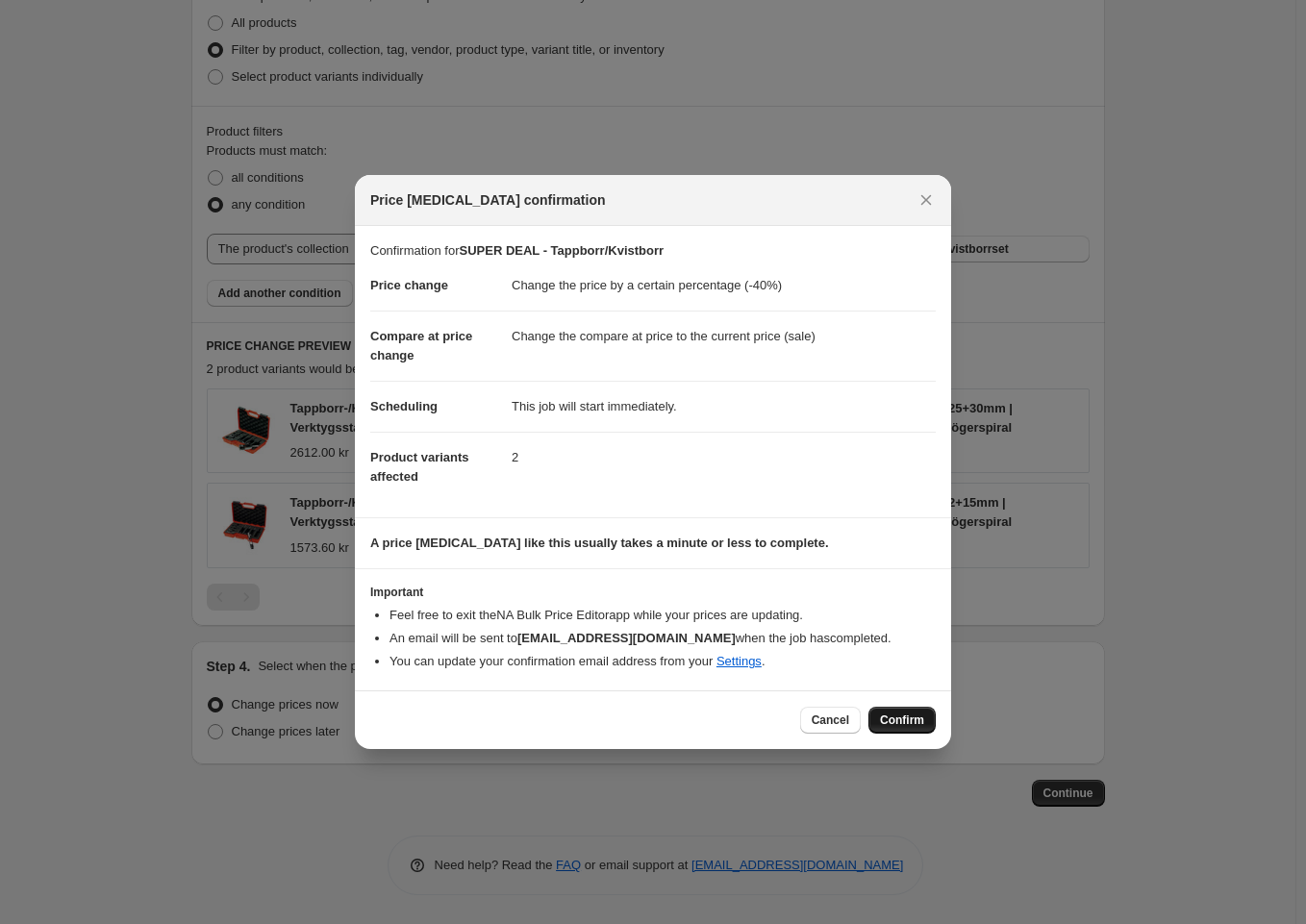
click at [910, 723] on span "Confirm" at bounding box center [902, 721] width 44 height 16
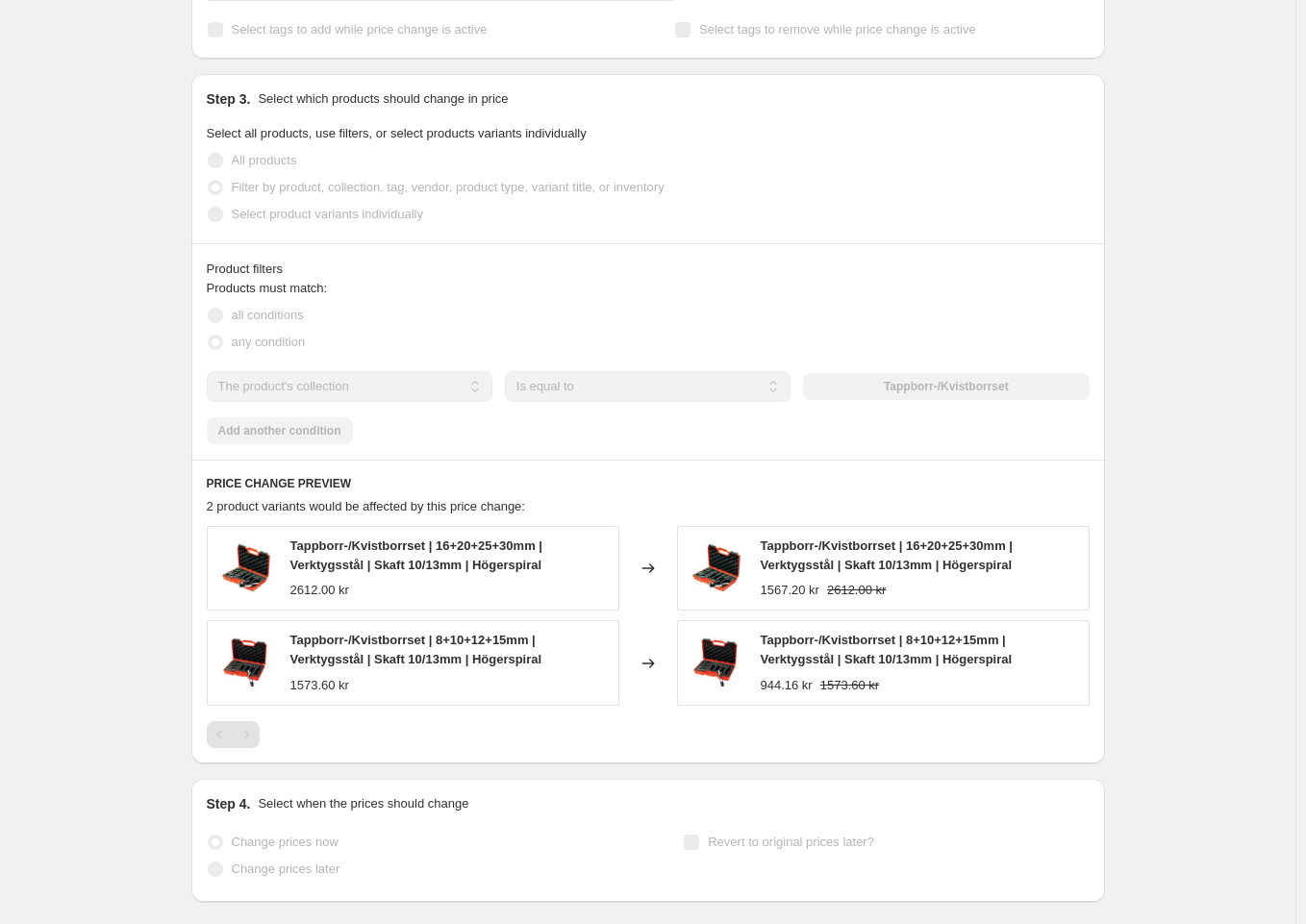
scroll to position [1013, 0]
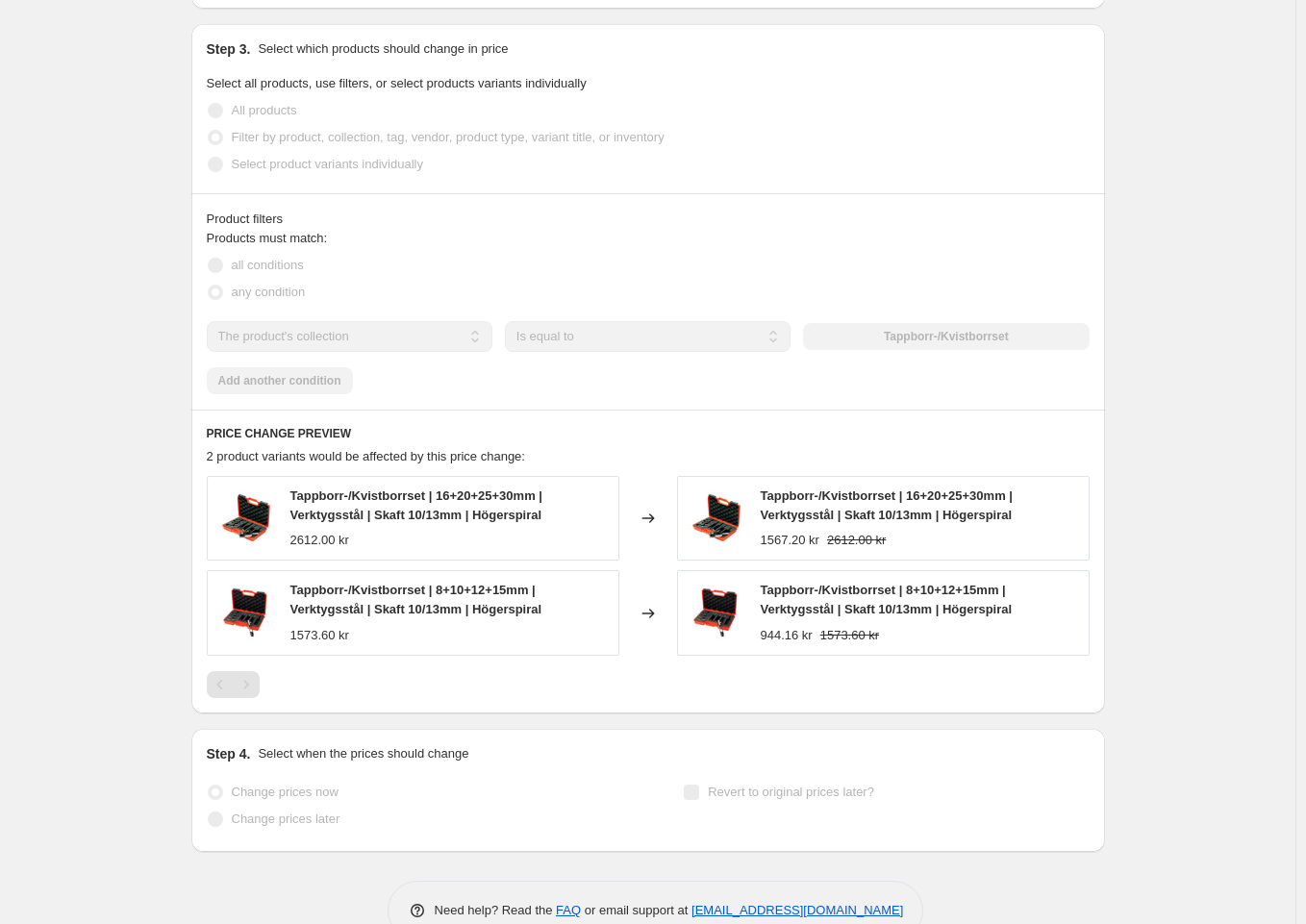
select select "percentage"
select select "collection"
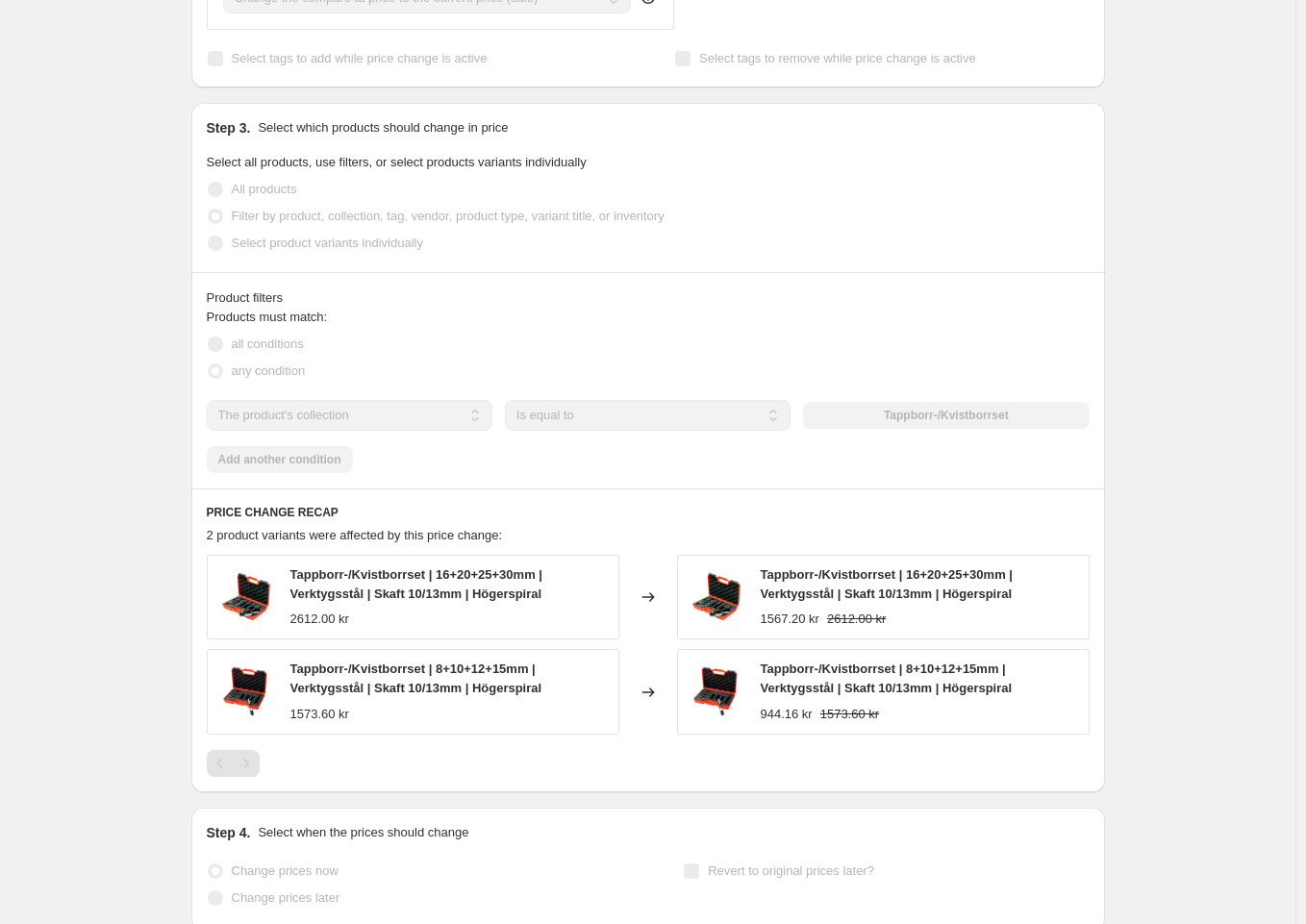
scroll to position [0, 0]
